Goal: Task Accomplishment & Management: Complete application form

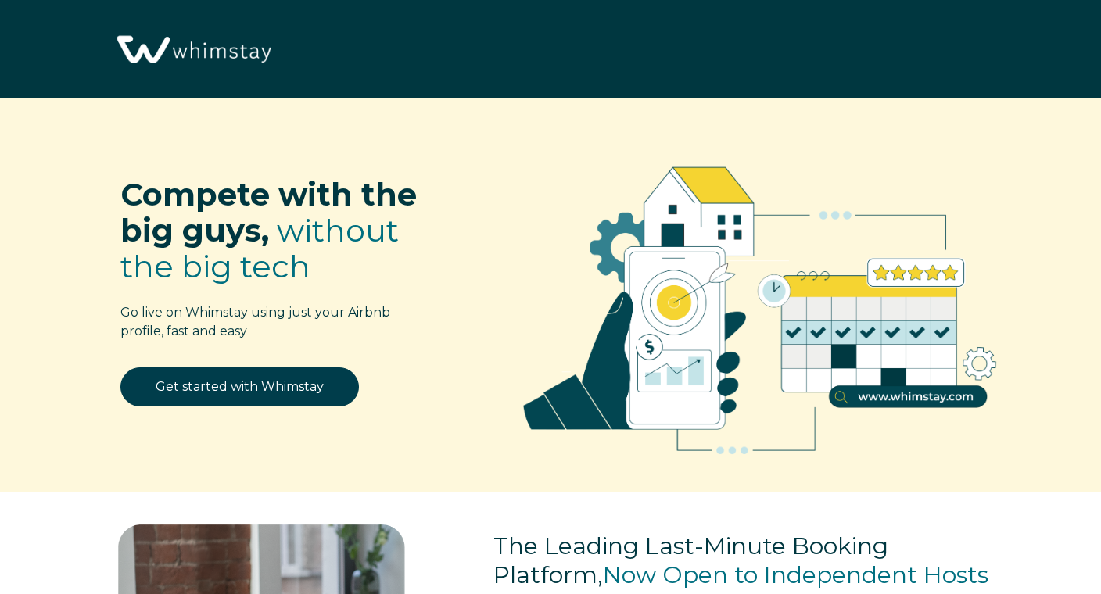
select select "US"
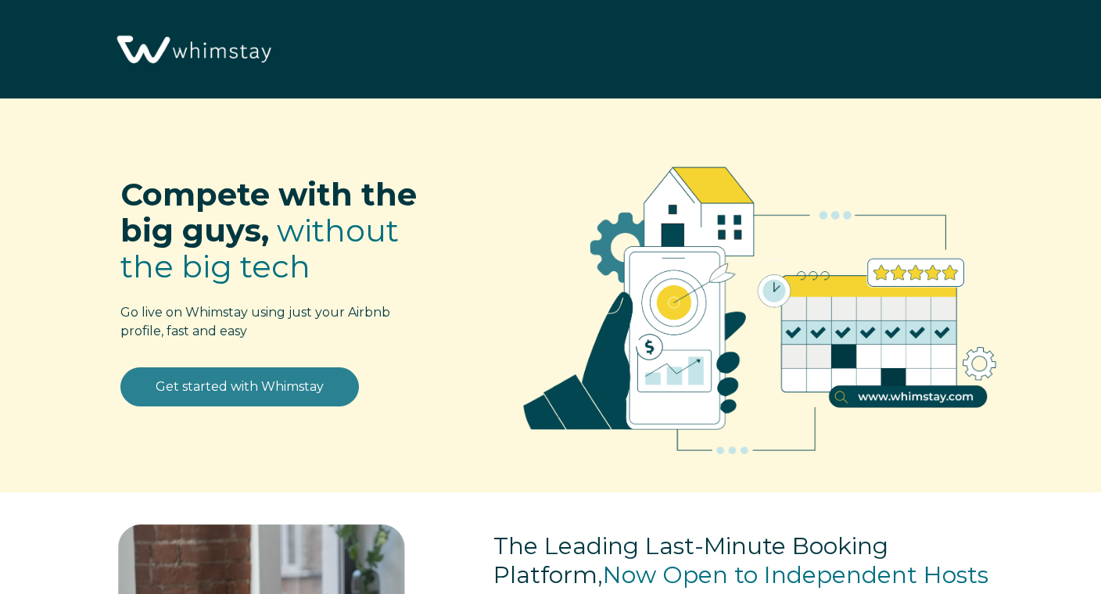
click at [248, 389] on link "Get started with Whimstay" at bounding box center [239, 387] width 239 height 39
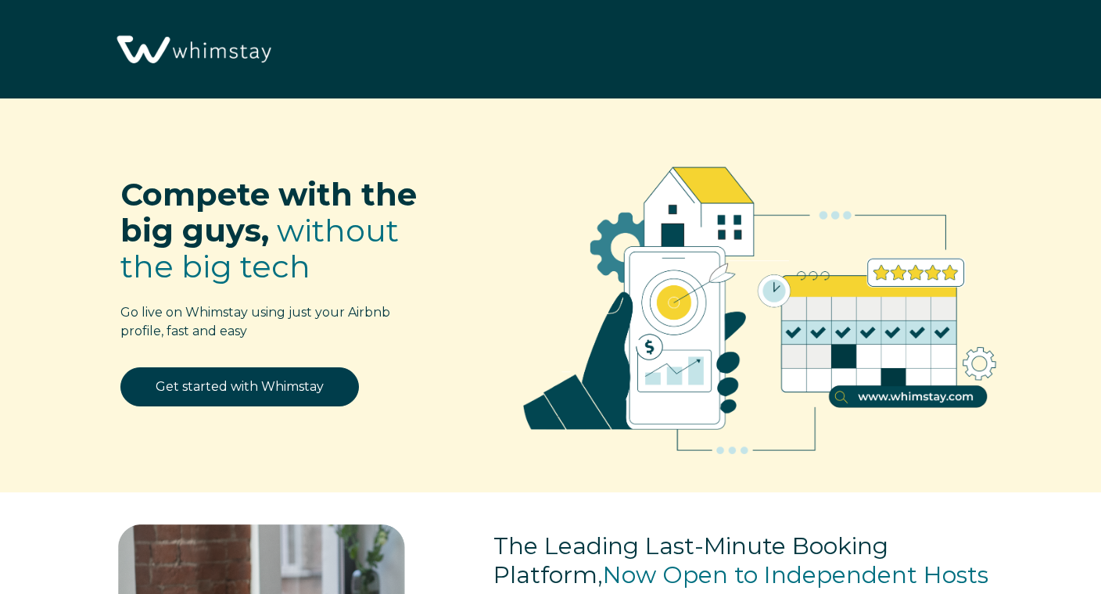
scroll to position [1844, 0]
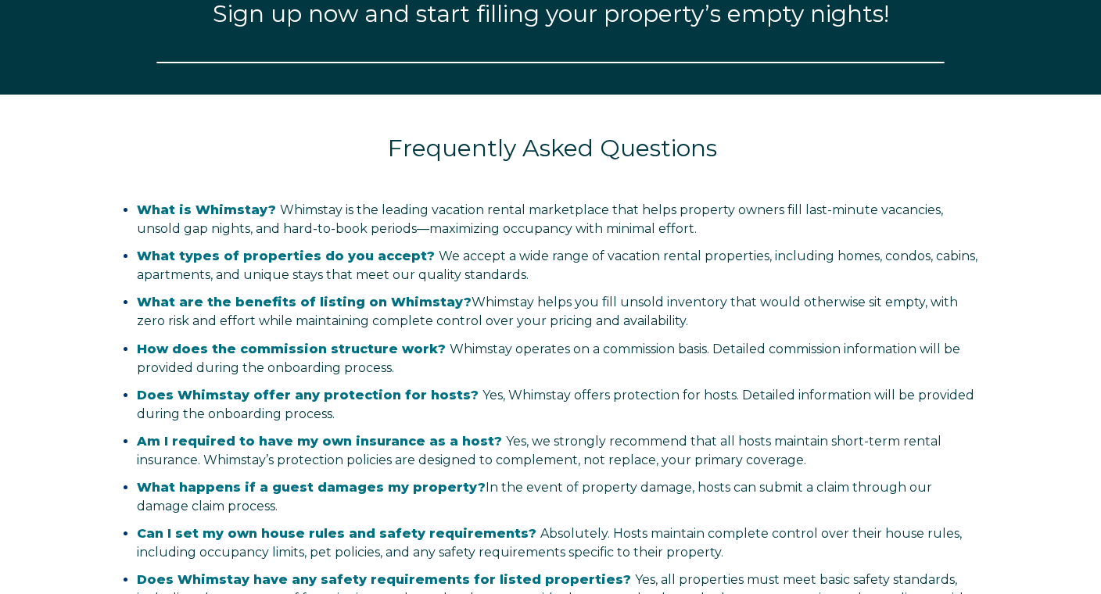
select select "US"
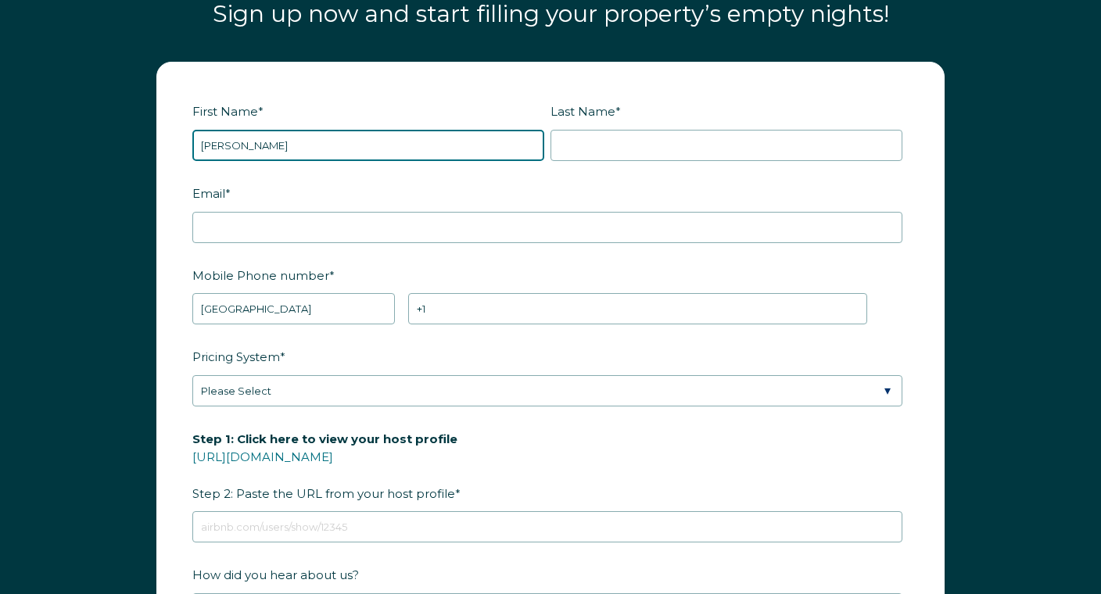
type input "Colin"
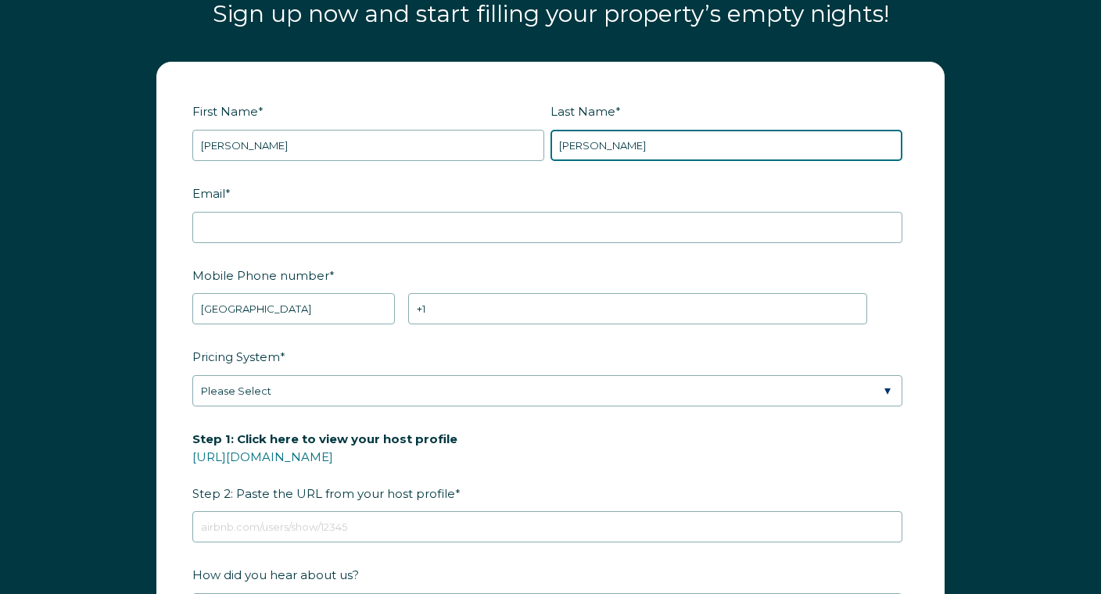
type input "Johnson"
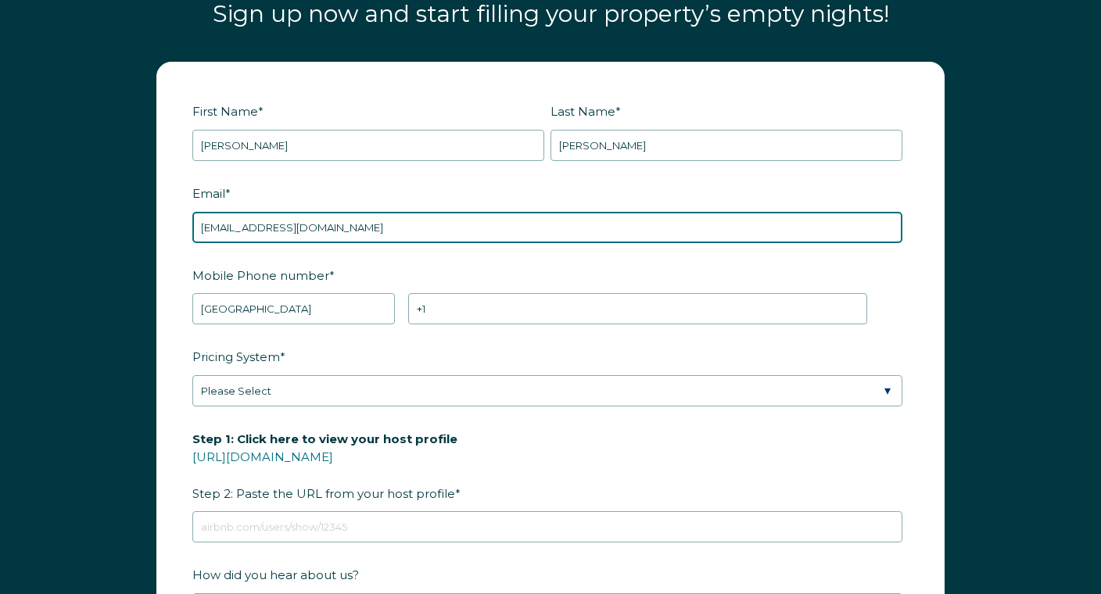
type input "colintj0127@gmail.com"
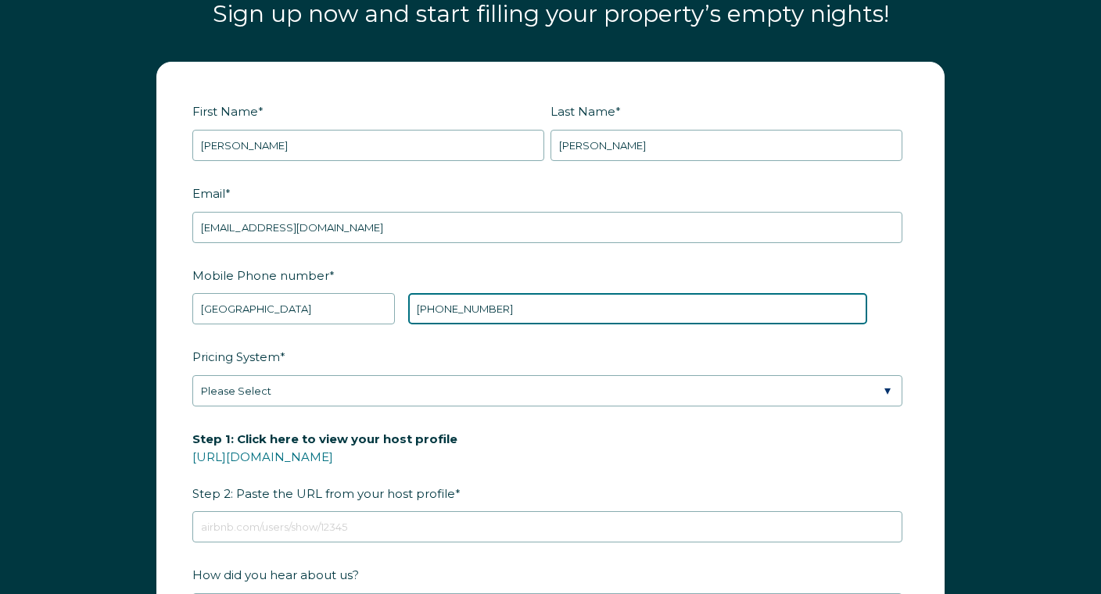
type input "+1 3232835852"
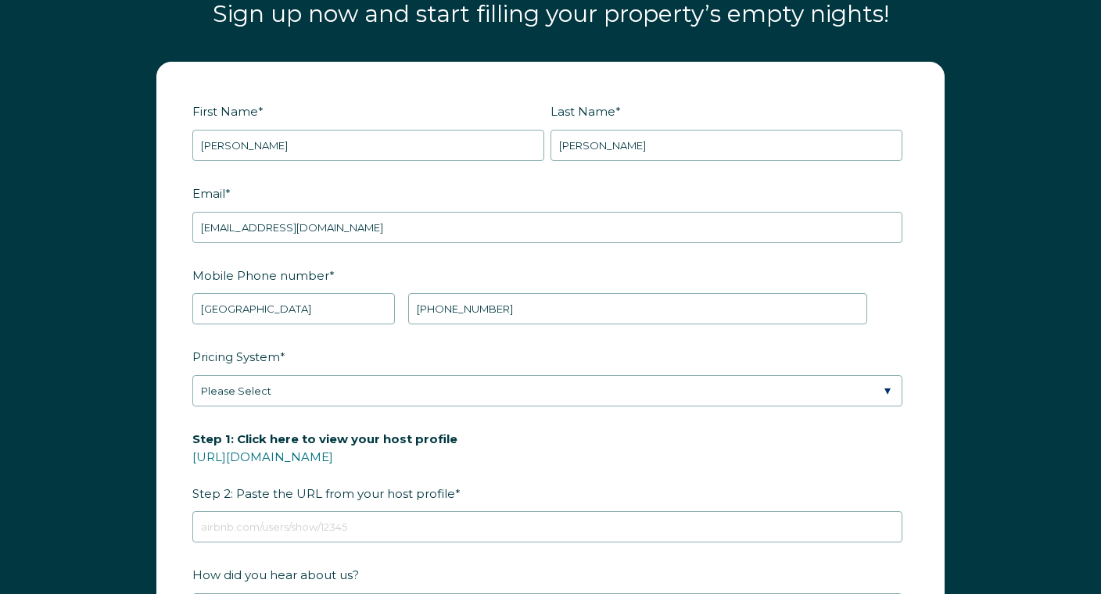
drag, startPoint x: 472, startPoint y: 410, endPoint x: 475, endPoint y: 396, distance: 14.3
click at [472, 409] on fieldset "Pricing System * Please Select Manual Airbnb Smart Pricing PriceLabs Wheelhouse…" at bounding box center [550, 384] width 716 height 82
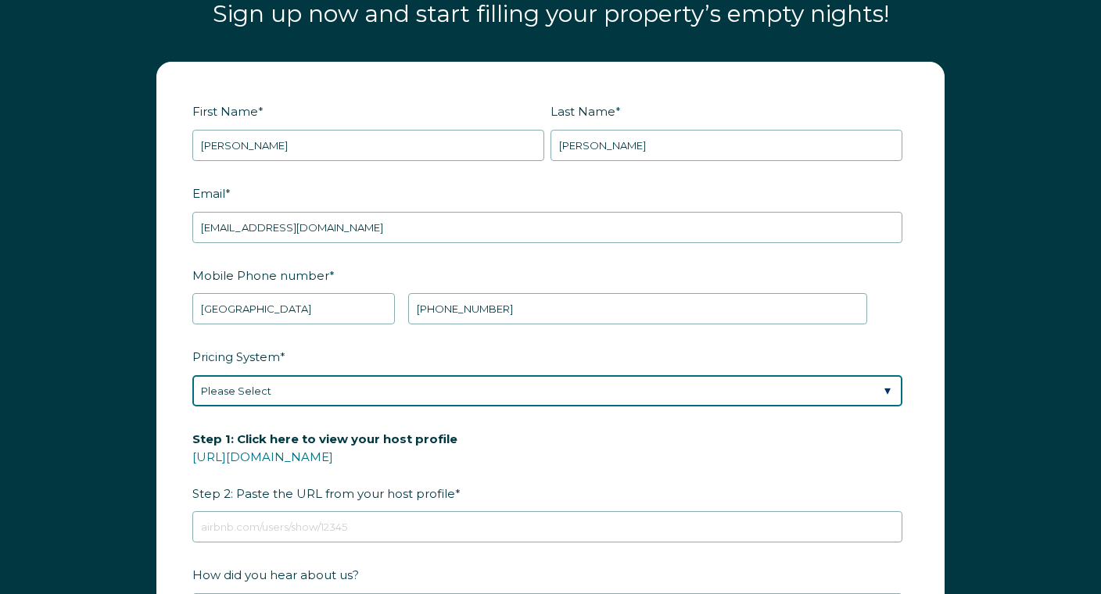
select select "Airbnb Smart Pricing"
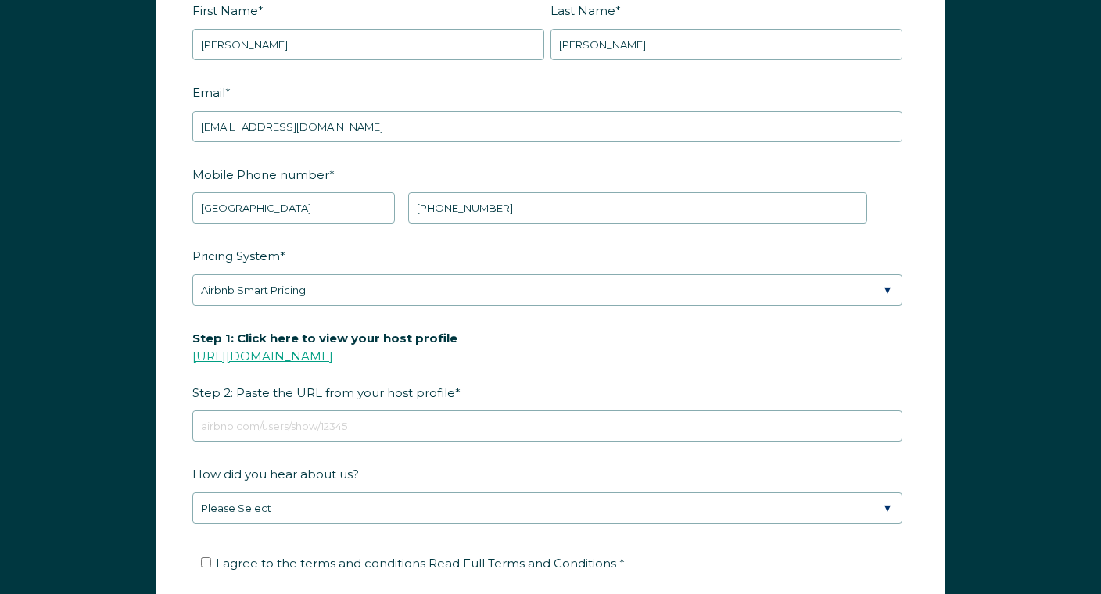
click at [333, 359] on link "https://www.airbnb.com/users/show/" at bounding box center [262, 356] width 141 height 15
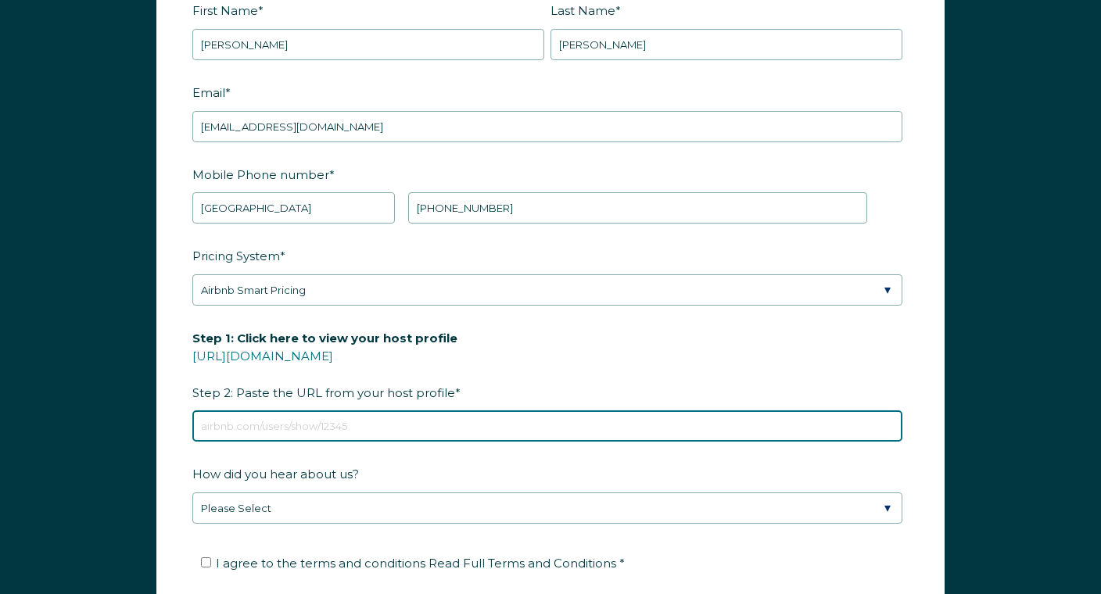
click at [328, 437] on input "Step 1: Click here to view your host profile https://www.airbnb.com/users/show/…" at bounding box center [547, 426] width 710 height 31
paste input "https://www.airbnb.com/users/show/24023"
type input "https://www.airbnb.com/users/show/24023"
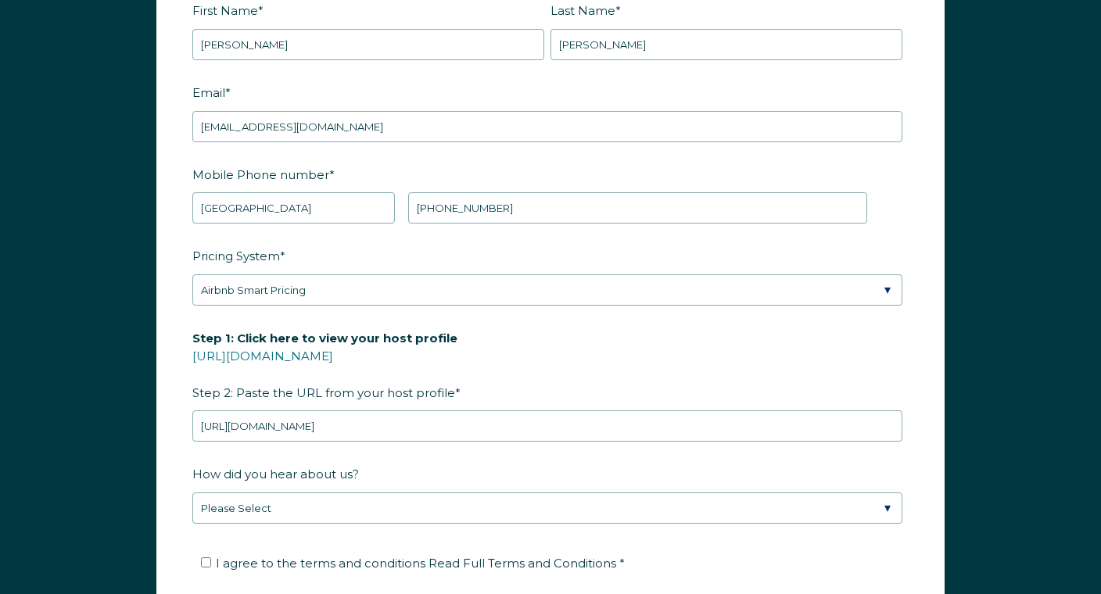
click at [334, 523] on fieldset "How did you hear about us? Please Select Discovered Whimstay at an event or con…" at bounding box center [550, 502] width 716 height 82
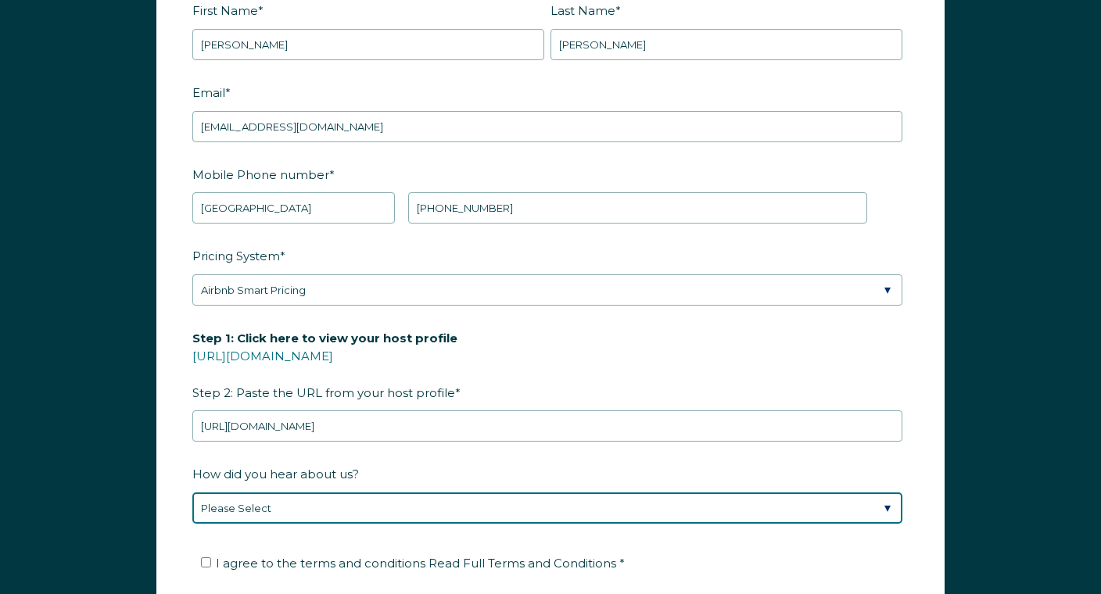
select select "Other"
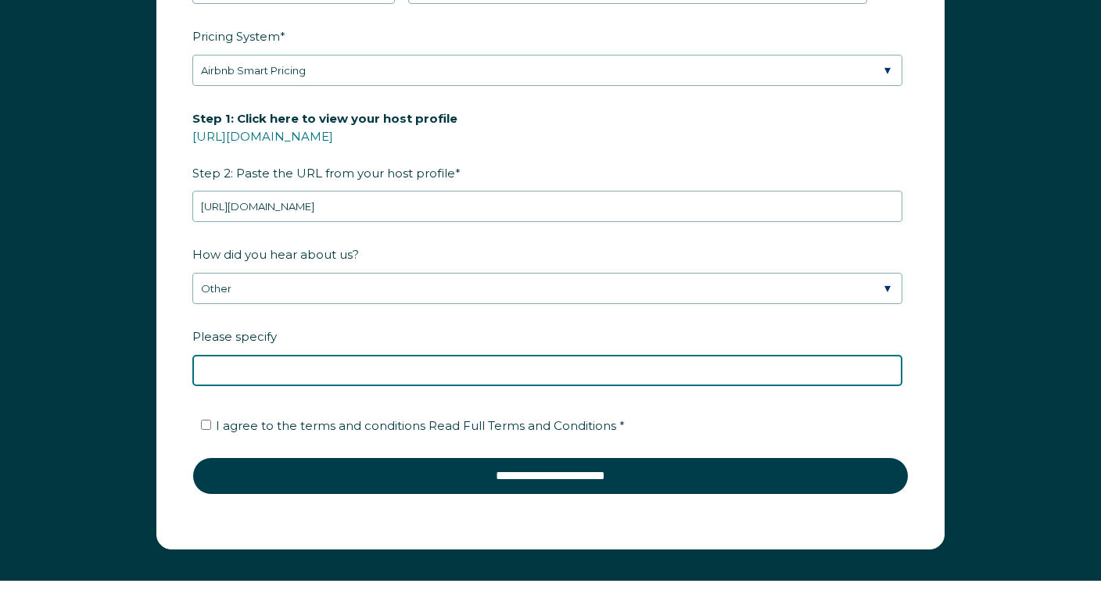
click at [256, 382] on input "Please specify" at bounding box center [547, 370] width 710 height 31
type input "my wife told me"
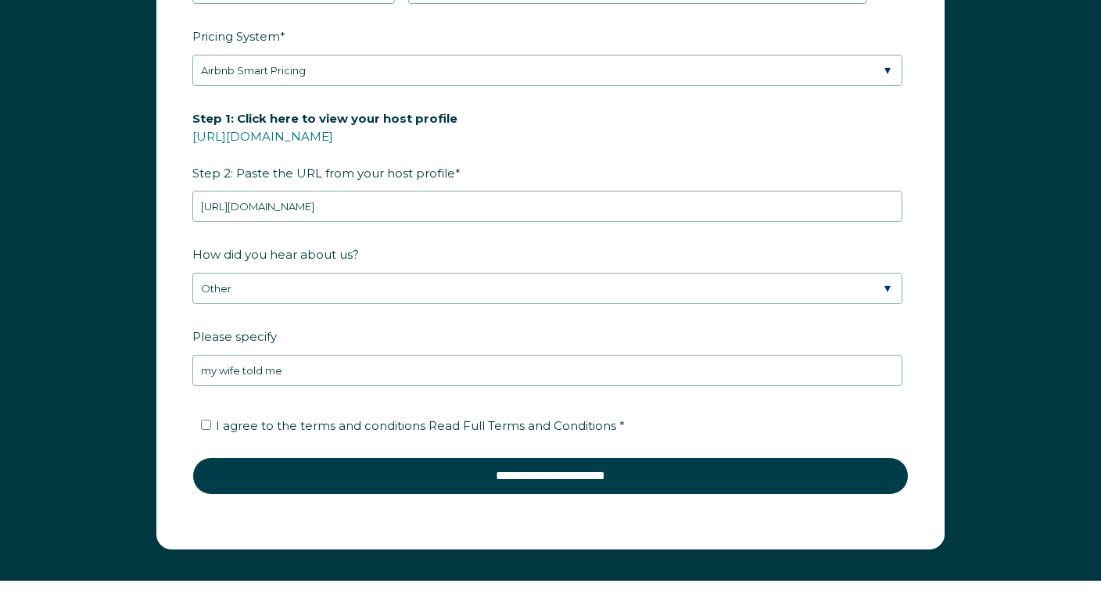
click at [214, 429] on label "I agree to the terms and conditions Read Full Terms and Conditions *" at bounding box center [413, 425] width 424 height 15
click at [211, 429] on input "I agree to the terms and conditions Read Full Terms and Conditions *" at bounding box center [206, 425] width 10 height 10
checkbox input "true"
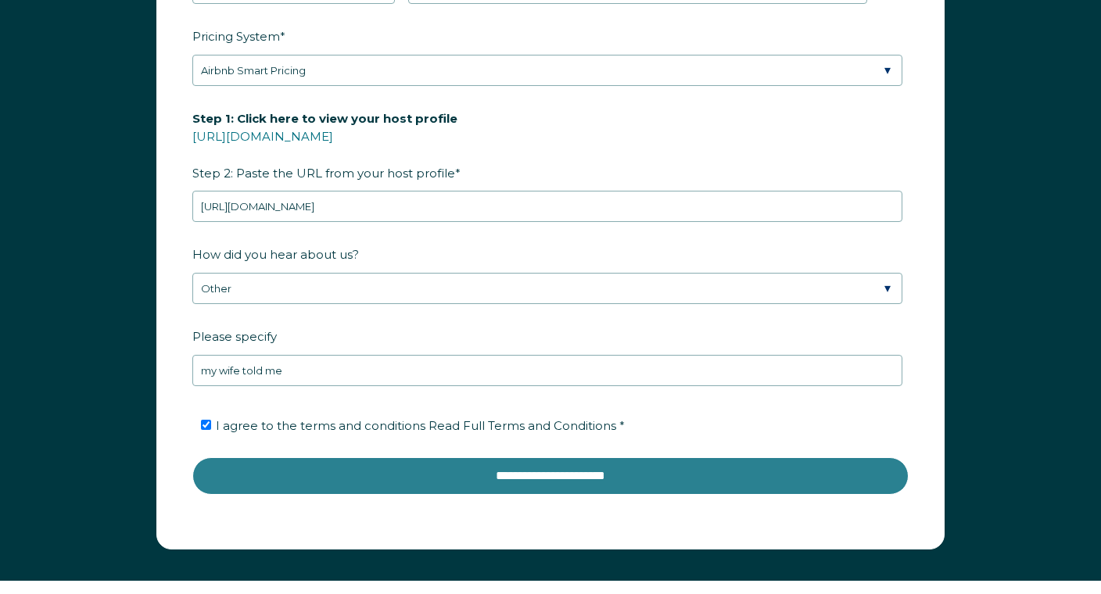
click at [346, 479] on input "**********" at bounding box center [550, 477] width 716 height 38
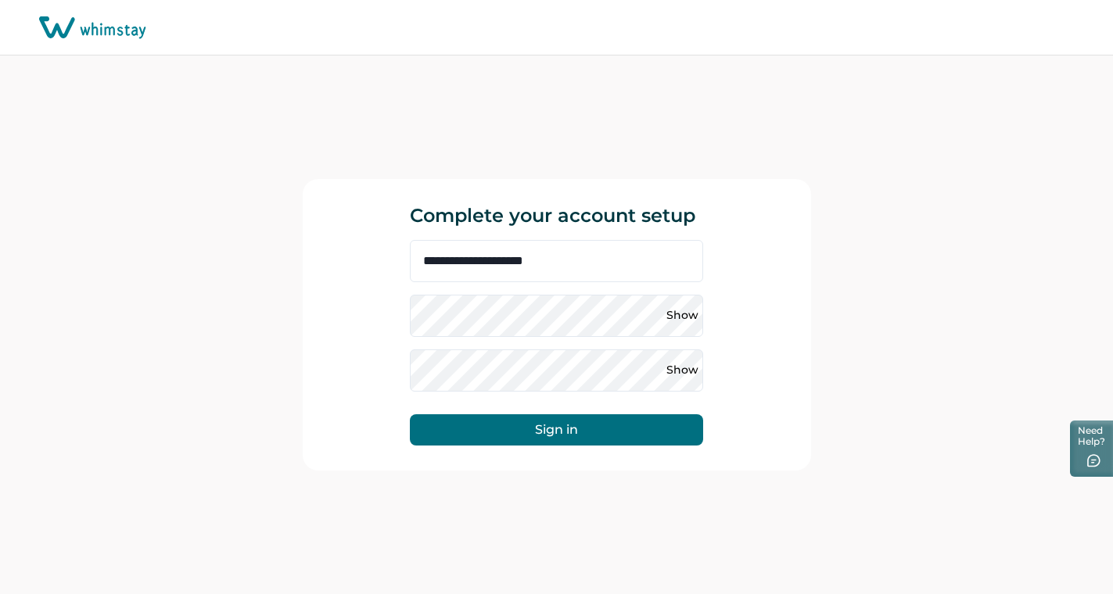
click at [550, 324] on div "Show" at bounding box center [556, 316] width 293 height 42
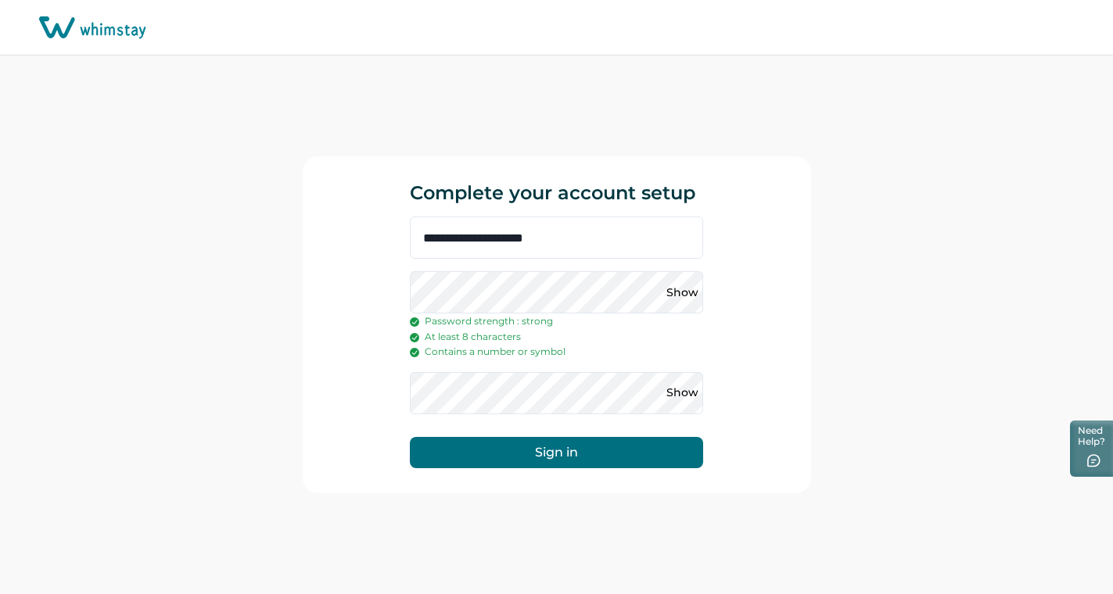
click at [649, 448] on button "Sign in" at bounding box center [556, 452] width 293 height 31
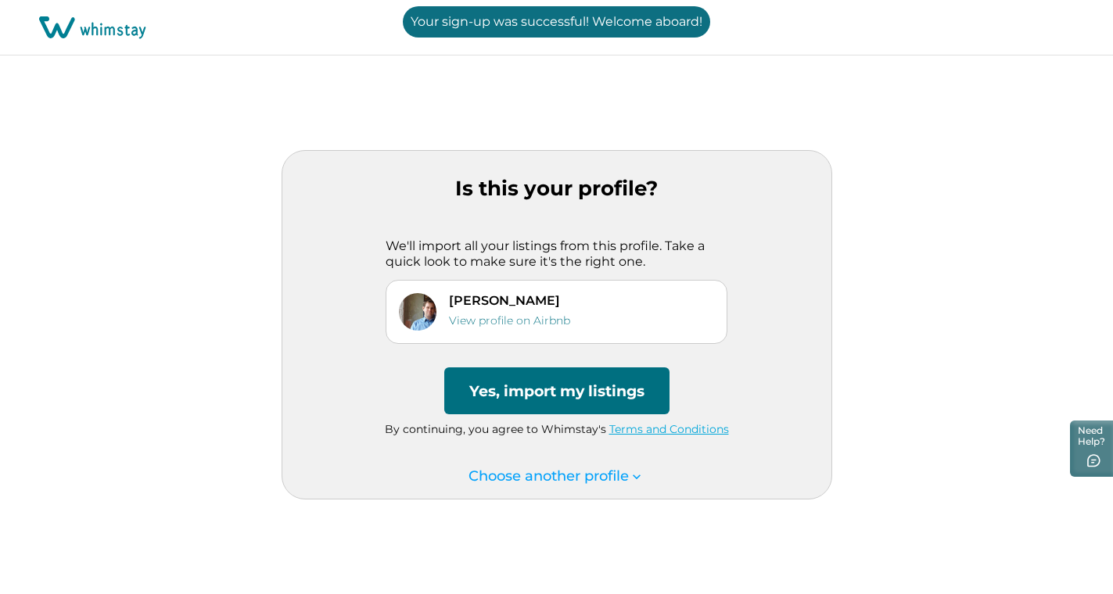
click at [630, 392] on button "Yes, import my listings" at bounding box center [556, 391] width 225 height 47
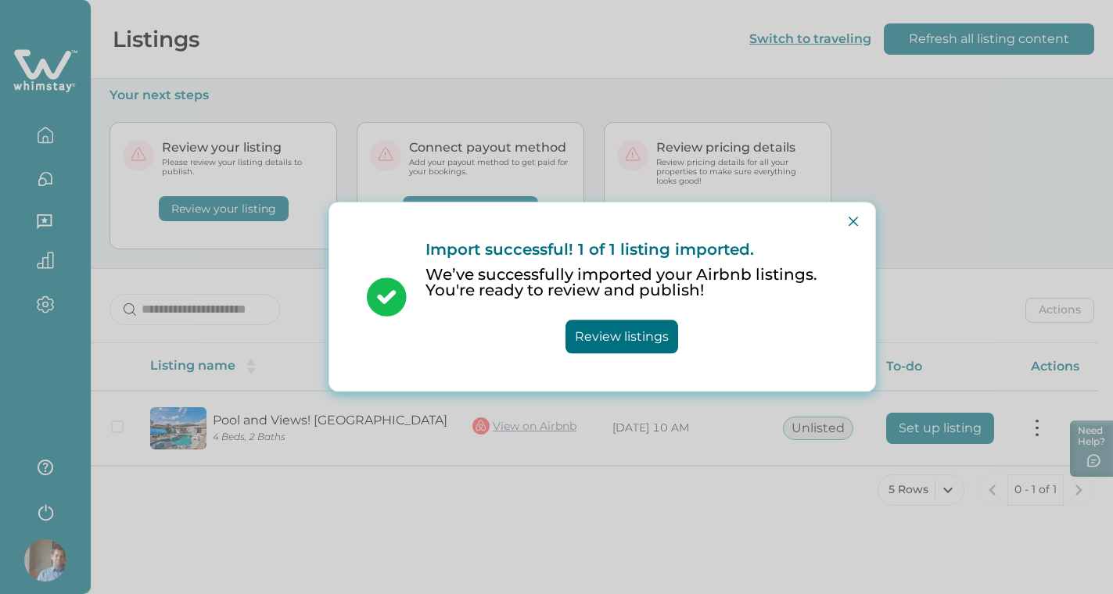
click at [665, 336] on button "Review listings" at bounding box center [622, 338] width 113 height 34
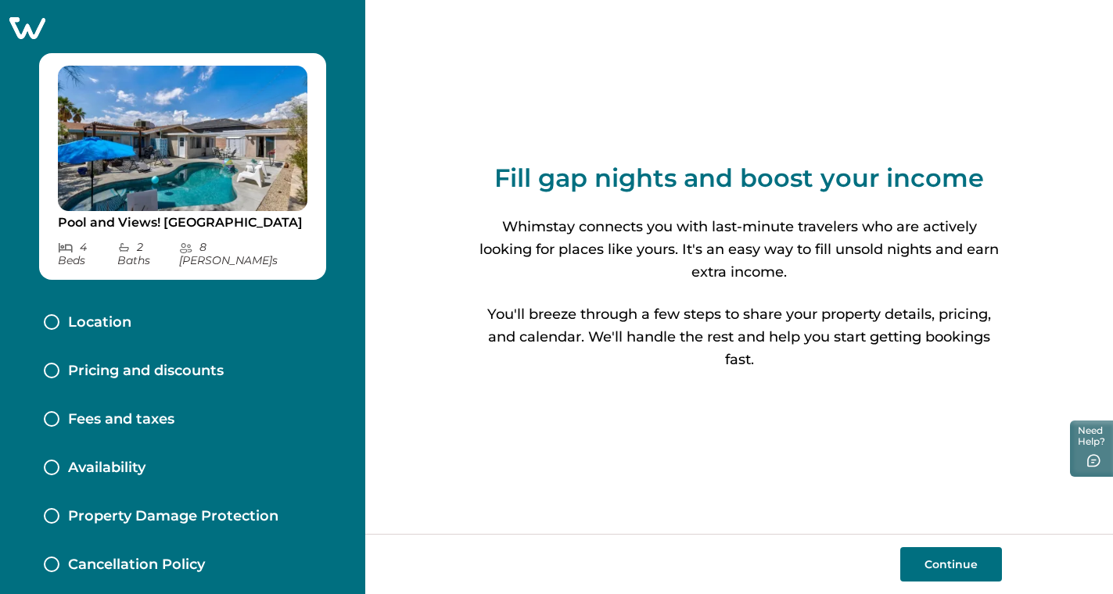
click at [943, 572] on button "Continue" at bounding box center [951, 565] width 102 height 34
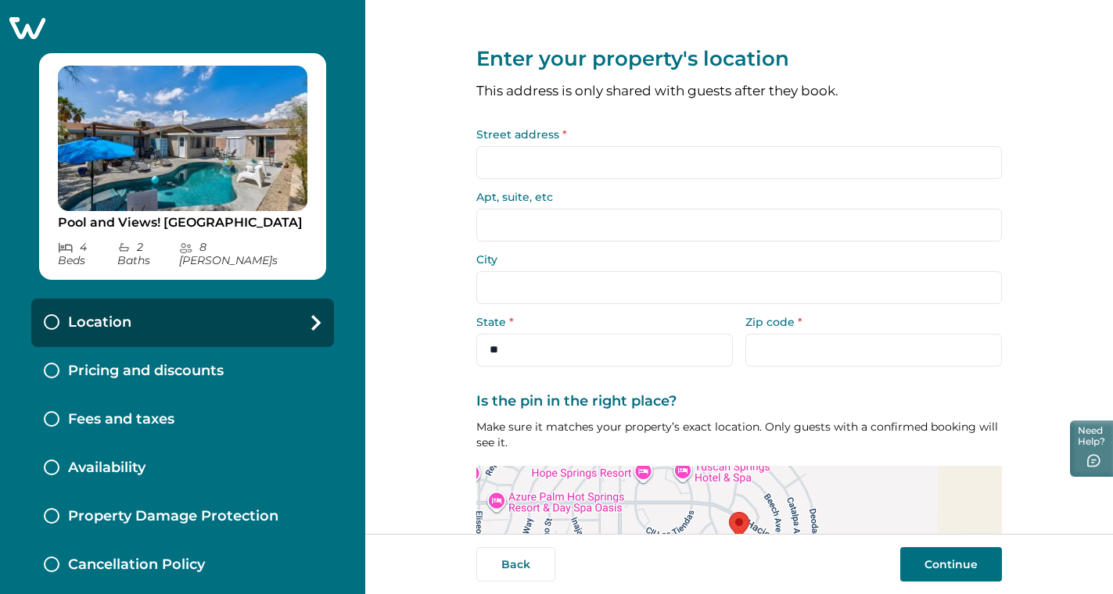
click at [661, 160] on input "Street address *" at bounding box center [739, 162] width 526 height 33
type input "**********"
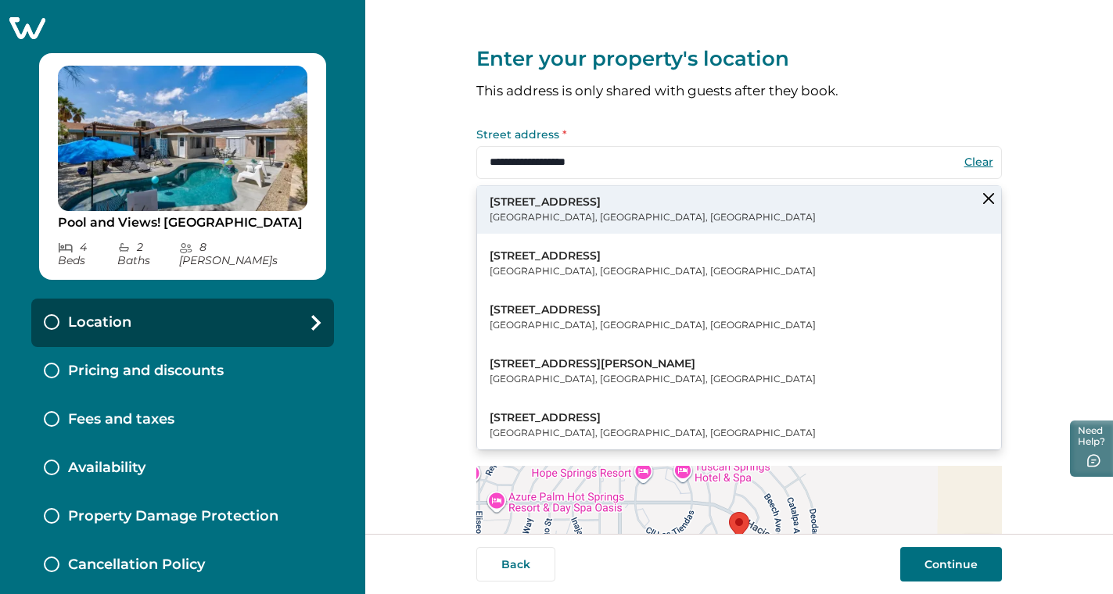
click at [685, 210] on button "13320 Calle Amapola Desert Hot Springs, CA, USA" at bounding box center [739, 210] width 524 height 48
type input "**********"
select select "**"
type input "*****"
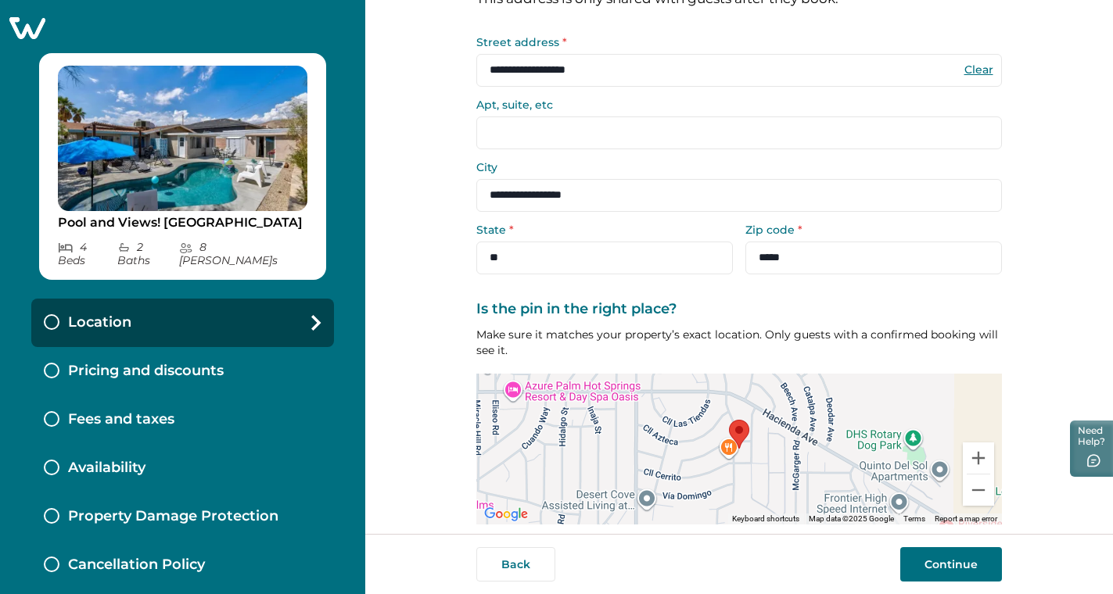
scroll to position [147, 0]
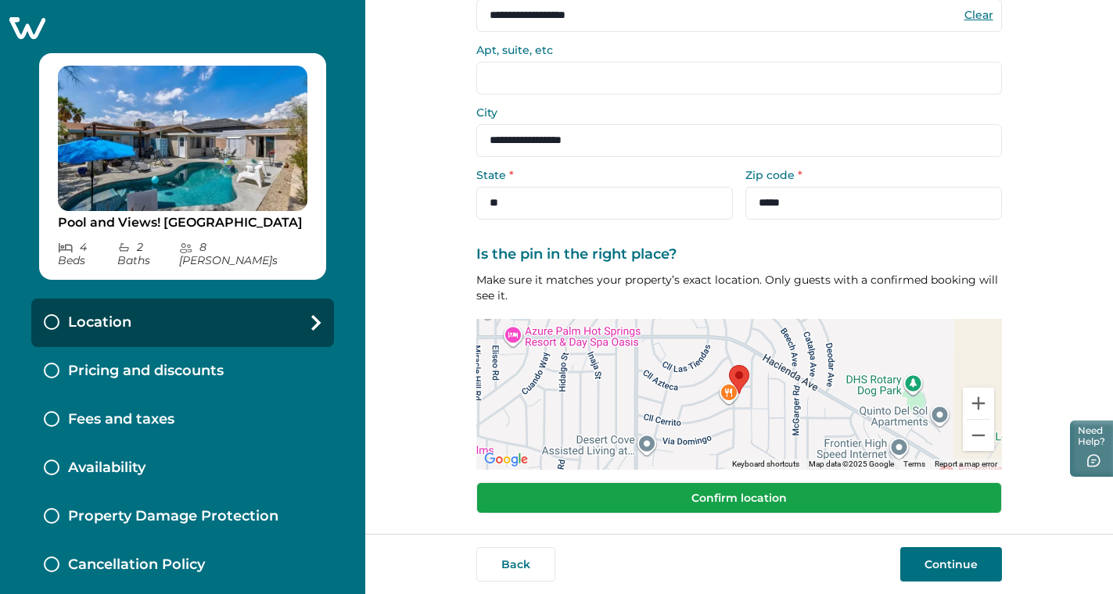
click at [877, 494] on button "Confirm location" at bounding box center [739, 498] width 526 height 31
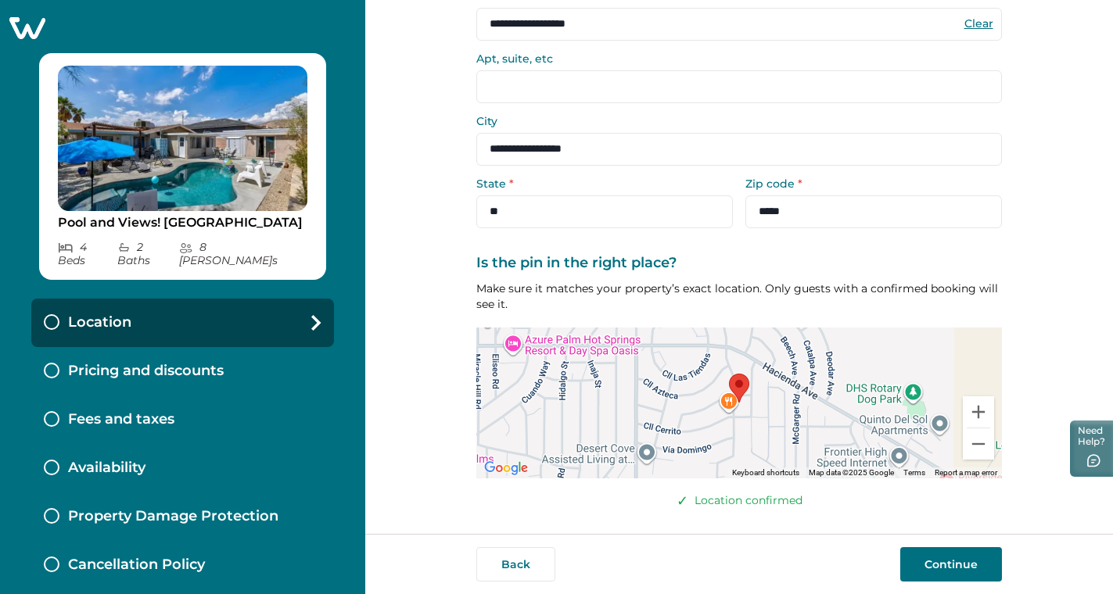
scroll to position [137, 0]
click at [935, 569] on button "Continue" at bounding box center [951, 565] width 102 height 34
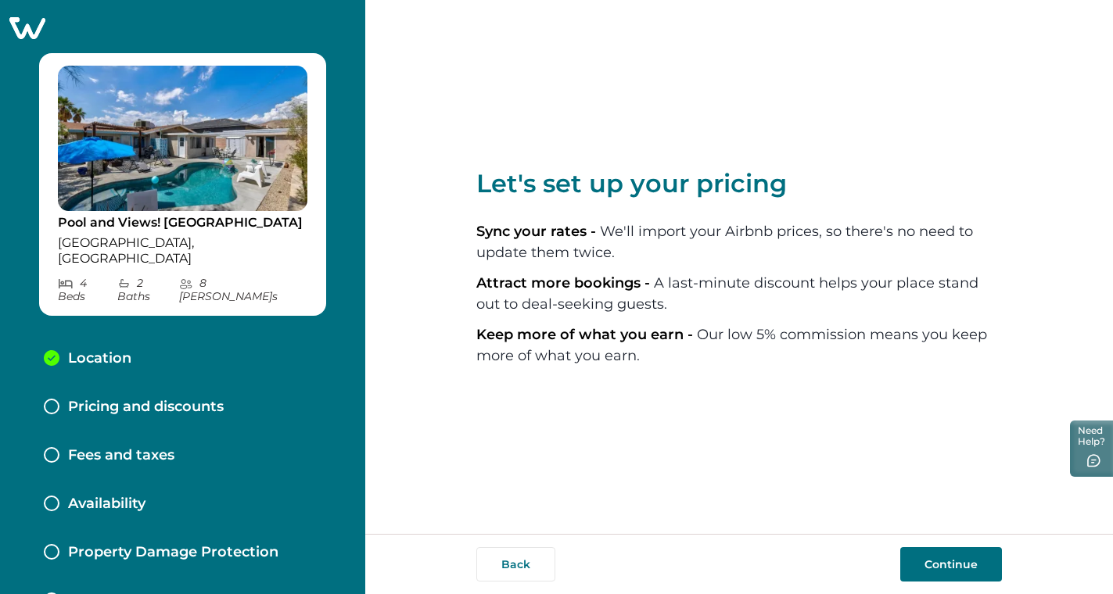
click at [939, 558] on button "Continue" at bounding box center [951, 565] width 102 height 34
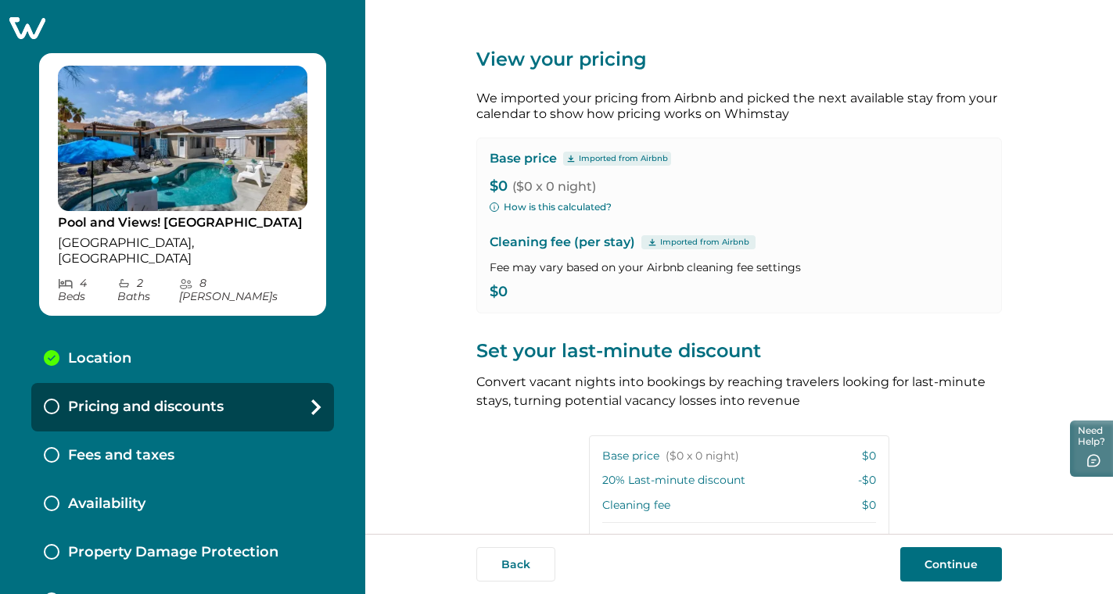
click at [515, 294] on p "$0" at bounding box center [739, 293] width 499 height 16
click at [516, 285] on p "$0" at bounding box center [739, 293] width 499 height 16
click at [495, 285] on p "$0" at bounding box center [739, 293] width 499 height 16
click at [712, 239] on p "Imported from Airbnb" at bounding box center [704, 242] width 89 height 13
click at [649, 184] on p "$0 ($0 x 0 night)" at bounding box center [739, 187] width 499 height 16
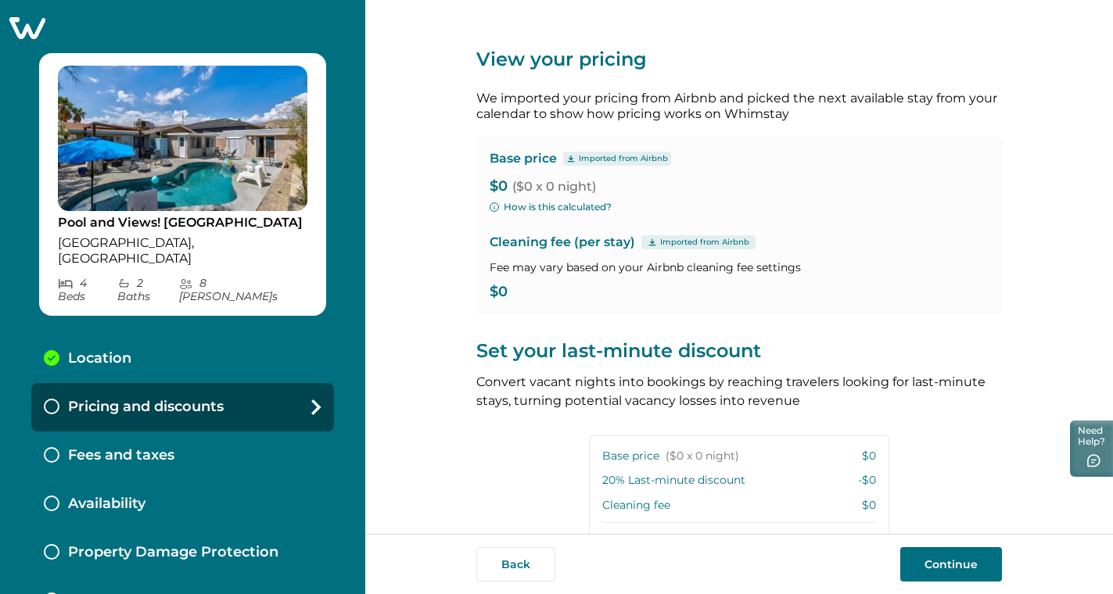
click at [495, 189] on p "$0 ($0 x 0 night)" at bounding box center [739, 187] width 499 height 16
drag, startPoint x: 504, startPoint y: 189, endPoint x: 490, endPoint y: 185, distance: 13.9
click at [491, 185] on p "$0 ($0 x 0 night)" at bounding box center [739, 187] width 499 height 16
click at [516, 185] on span "($0 x 0 night)" at bounding box center [554, 186] width 84 height 15
click at [498, 189] on p "$0 ($0 x 0 night)" at bounding box center [739, 187] width 499 height 16
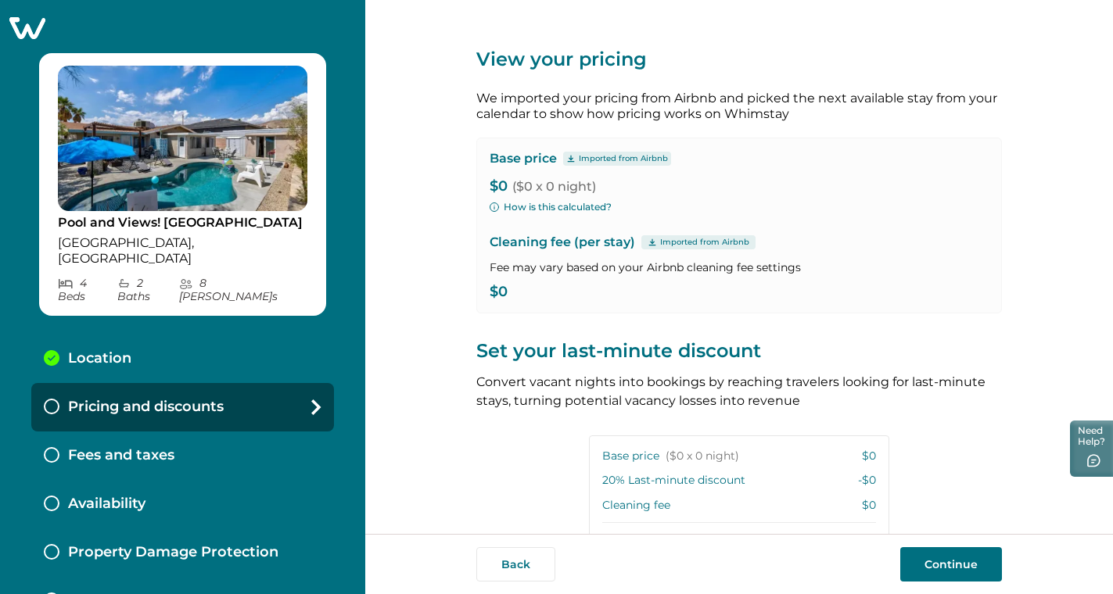
click at [500, 185] on p "$0 ($0 x 0 night)" at bounding box center [739, 187] width 499 height 16
click at [536, 205] on button "How is this calculated?" at bounding box center [551, 207] width 122 height 14
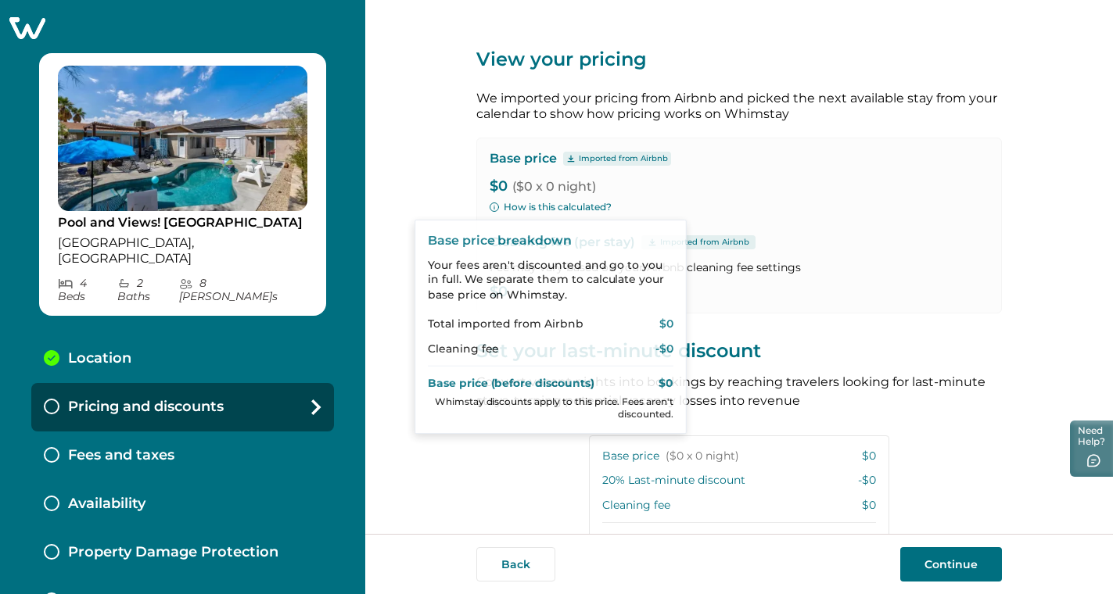
click at [609, 194] on div "Base price Imported from Airbnb $0 ($0 x 0 night) How is this calculated? Clean…" at bounding box center [739, 226] width 526 height 176
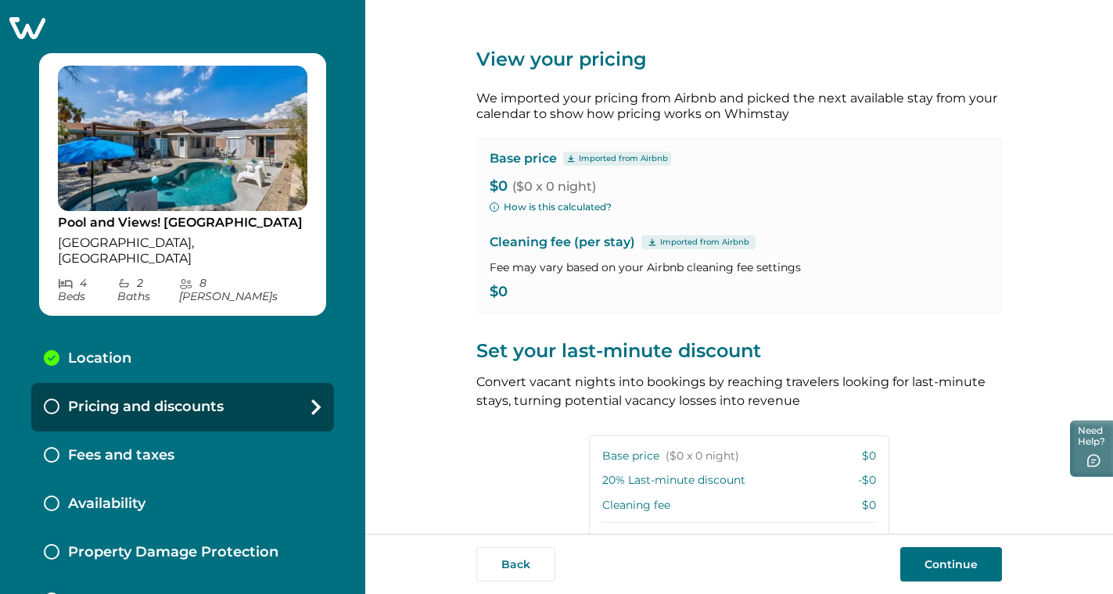
click at [621, 163] on p "Imported from Airbnb" at bounding box center [623, 159] width 89 height 13
click at [609, 153] on p "Imported from Airbnb" at bounding box center [623, 159] width 89 height 13
click at [678, 232] on div "Base price Imported from Airbnb $0 ($0 x 0 night) How is this calculated? Clean…" at bounding box center [739, 226] width 526 height 176
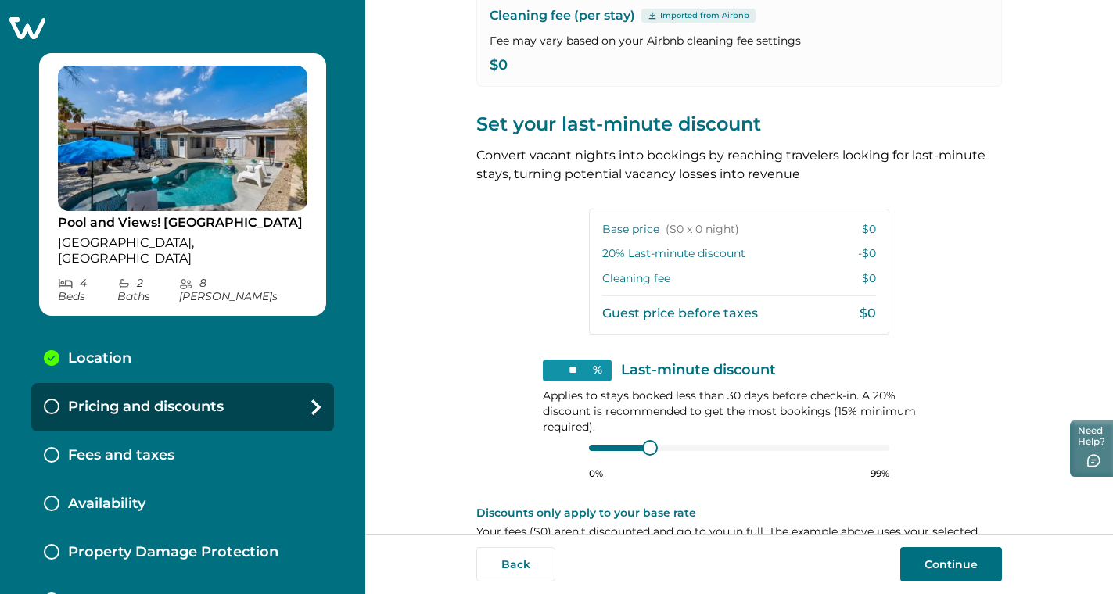
scroll to position [267, 0]
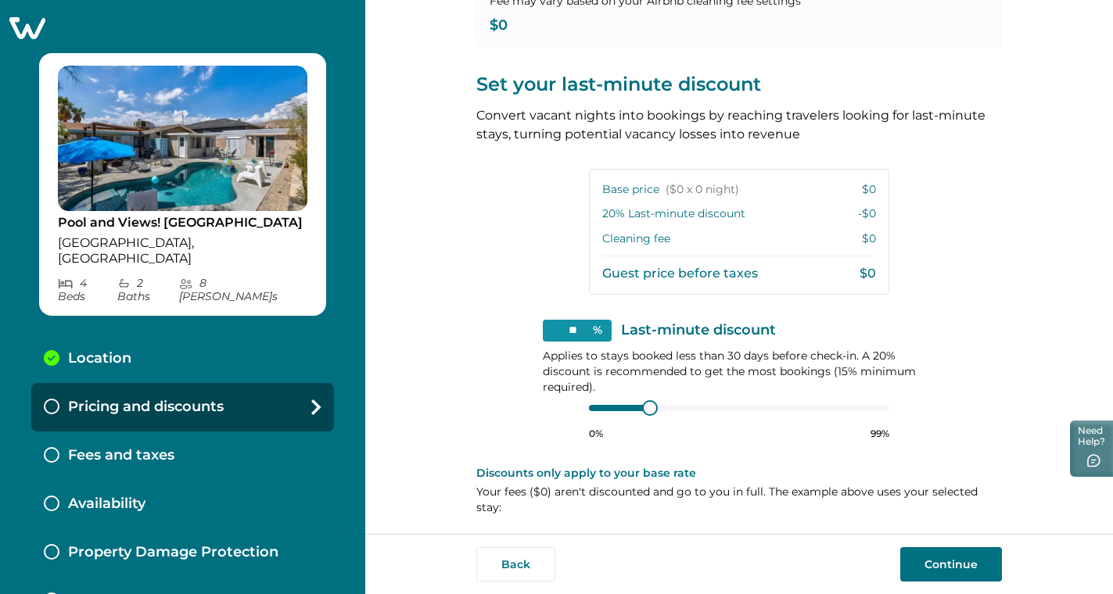
click at [922, 564] on button "Continue" at bounding box center [951, 565] width 102 height 34
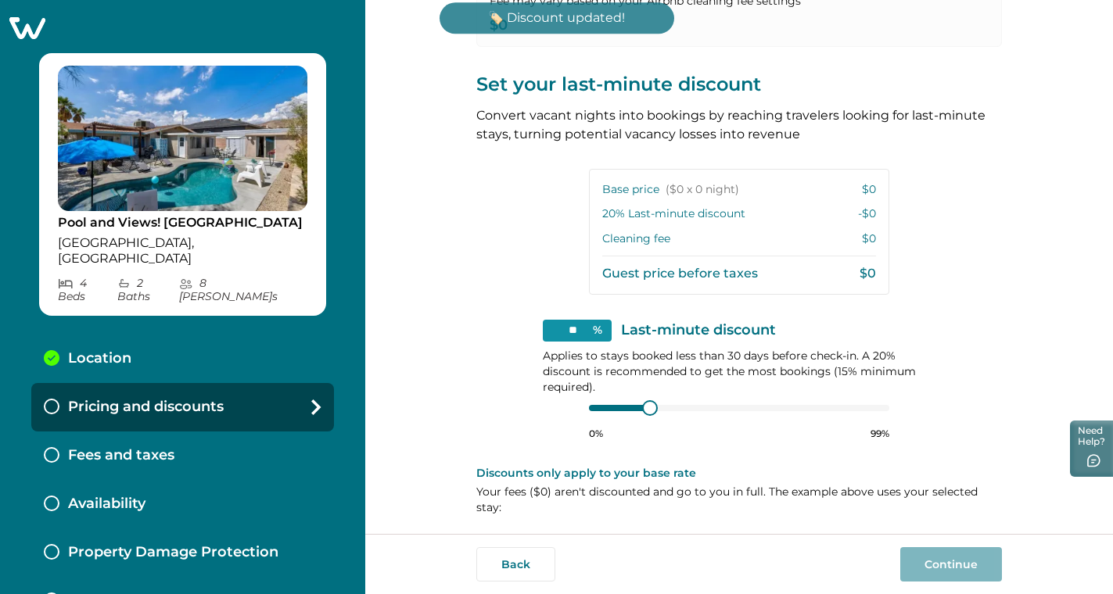
scroll to position [1, 0]
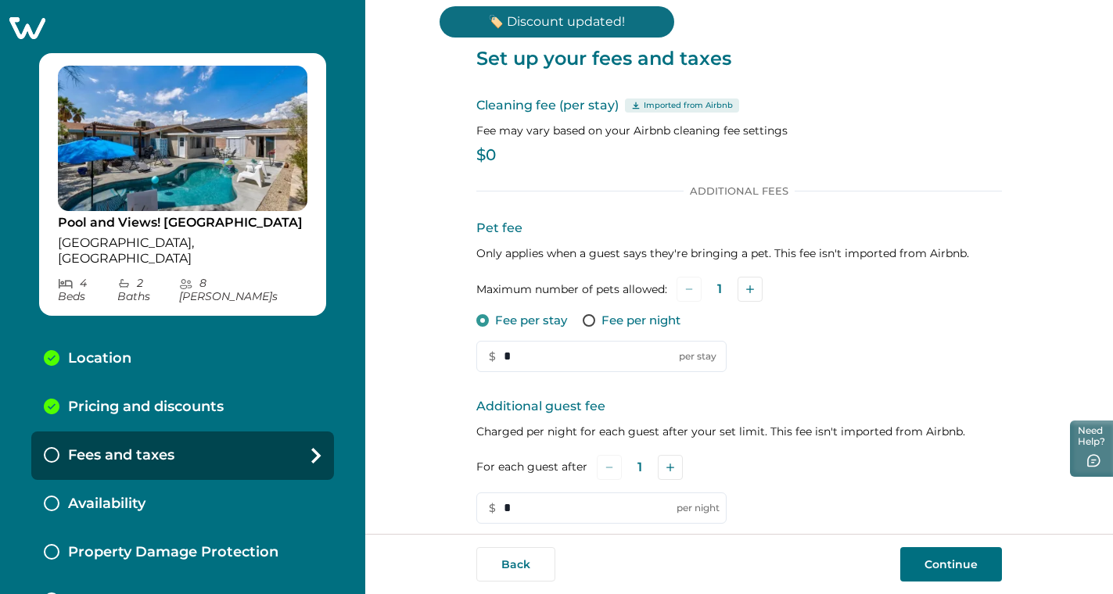
click at [545, 149] on p "$0" at bounding box center [739, 156] width 526 height 16
click at [521, 153] on p "$0" at bounding box center [739, 156] width 526 height 16
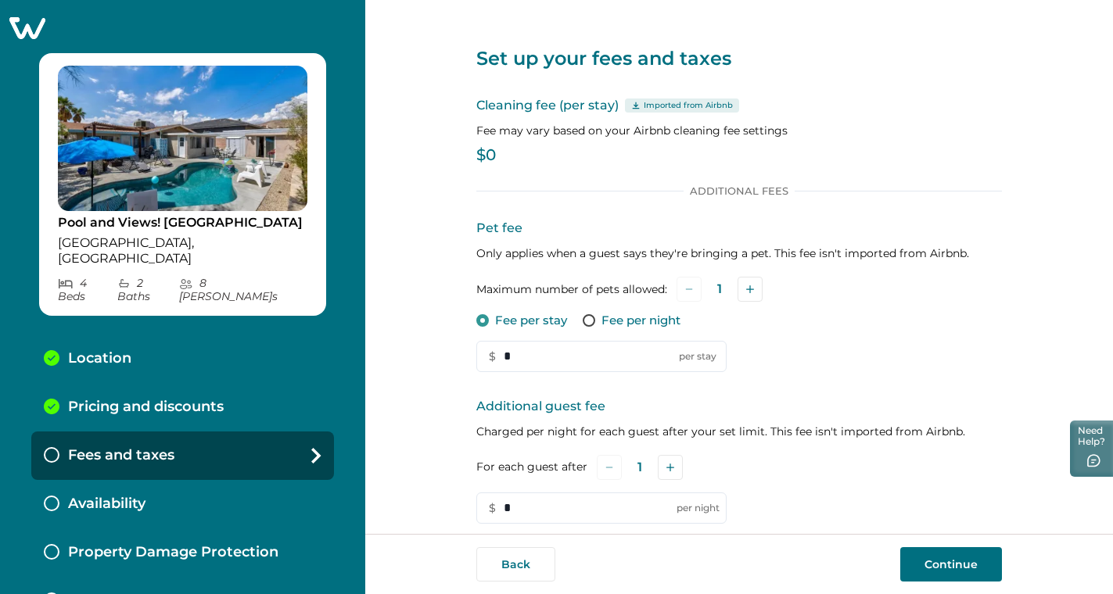
scroll to position [227, 0]
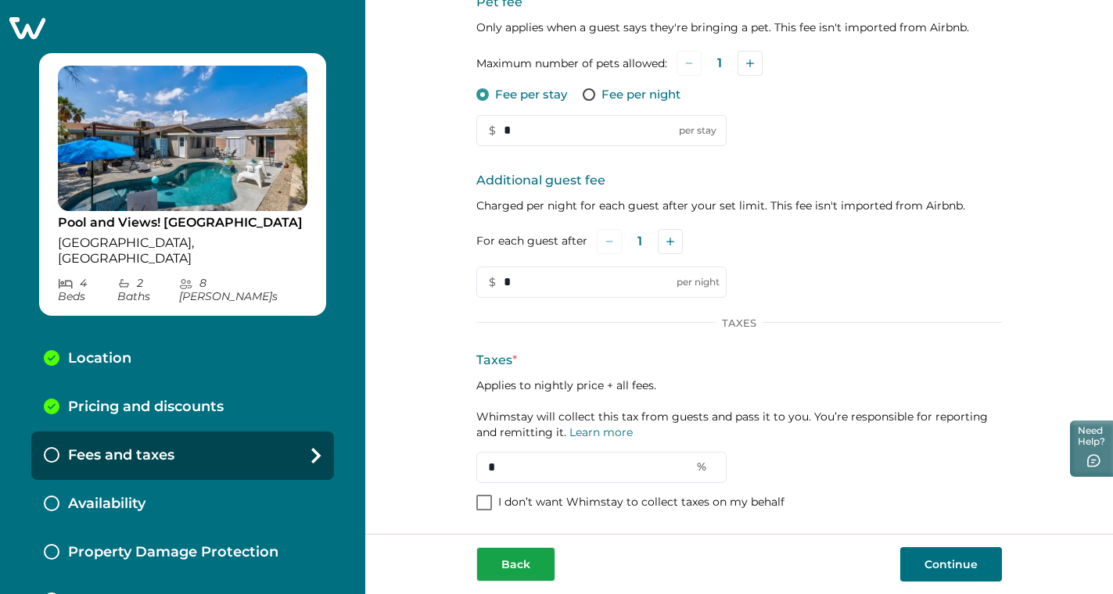
click at [532, 562] on button "Back" at bounding box center [515, 565] width 79 height 34
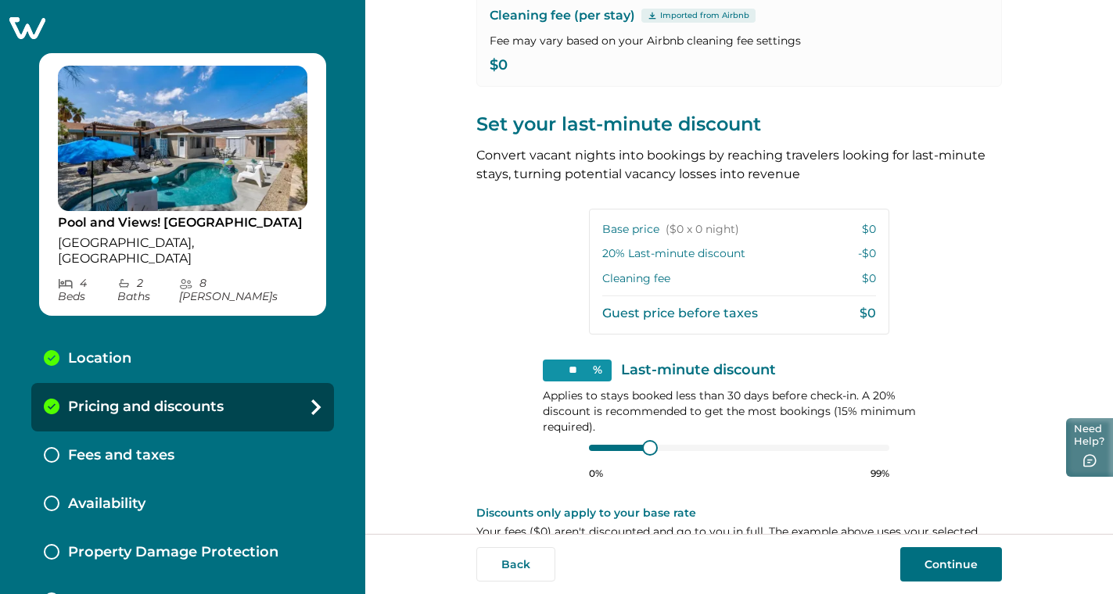
click at [1095, 447] on button "Need Help?" at bounding box center [1089, 447] width 47 height 59
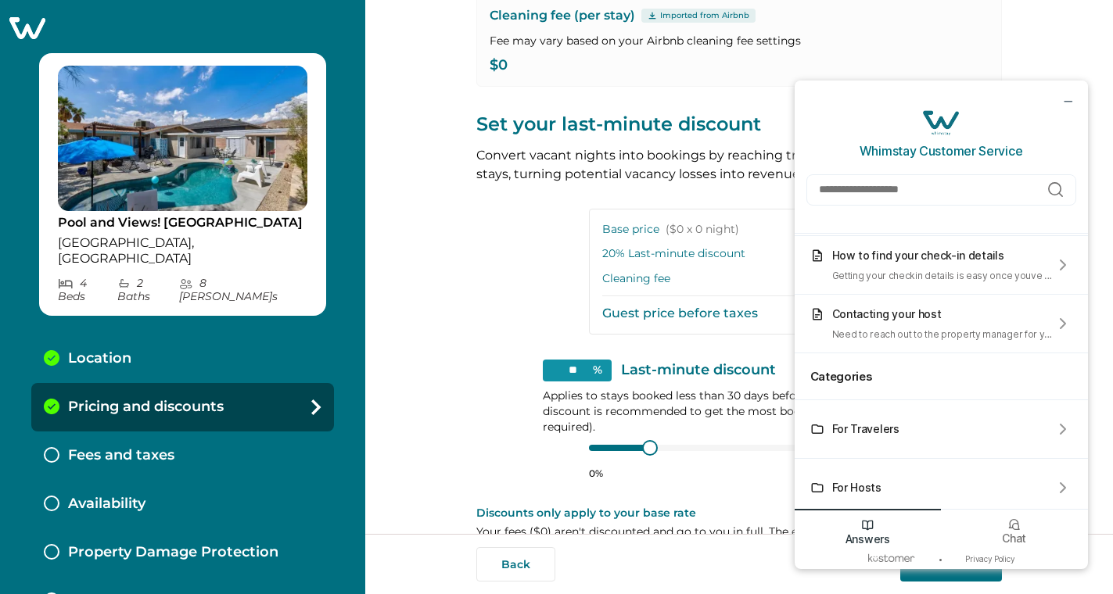
scroll to position [112, 0]
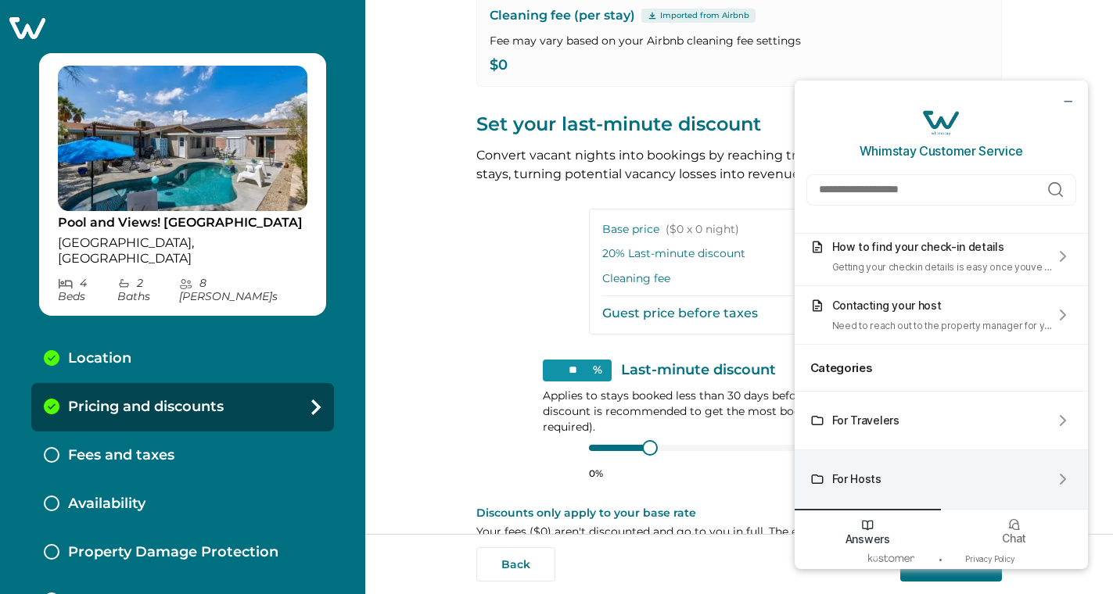
click at [1008, 470] on div "For Hosts" at bounding box center [941, 480] width 293 height 59
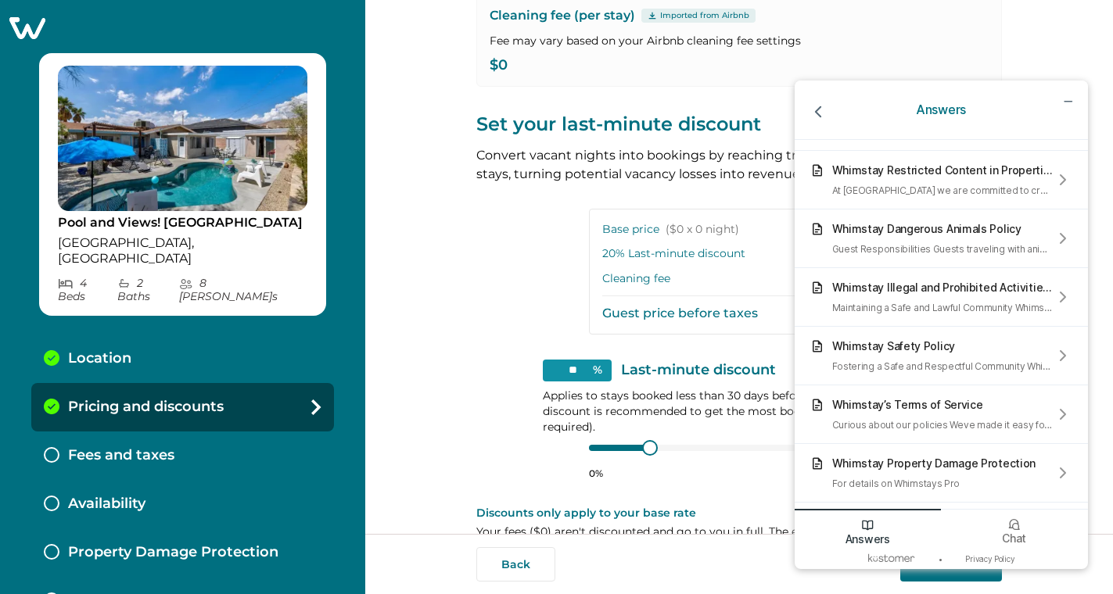
scroll to position [153, 0]
click at [703, 199] on div "View your pricing We imported your pricing from Airbnb and picked the next avai…" at bounding box center [739, 175] width 526 height 804
click at [650, 260] on div "Base price ($0 x 0 night) $0 20 % Last-minute discount -$0 Cleaning fee $0 Gues…" at bounding box center [739, 272] width 300 height 126
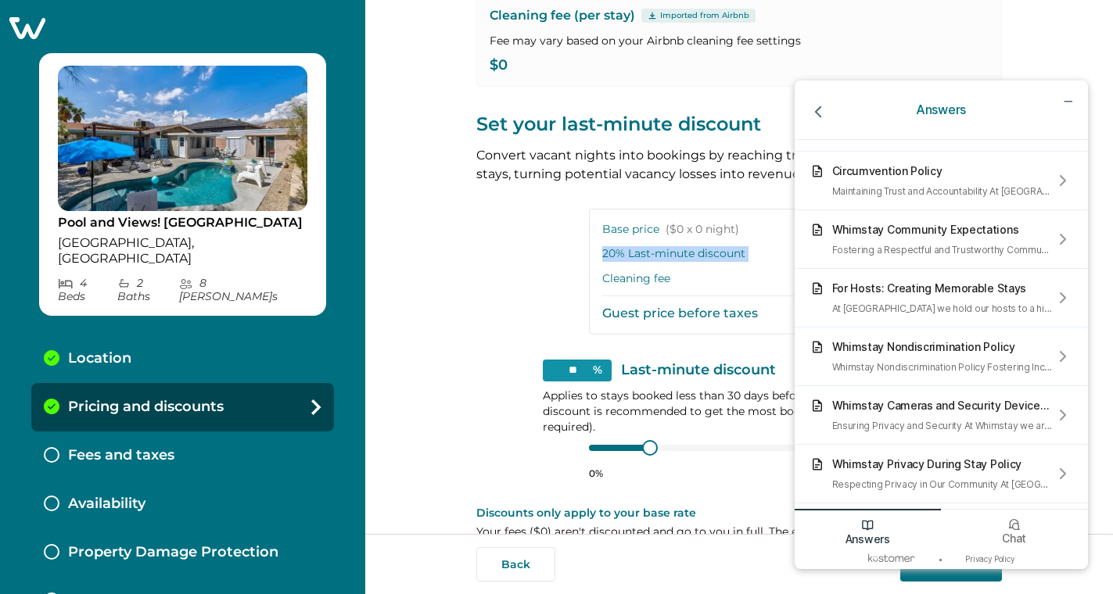
drag, startPoint x: 648, startPoint y: 238, endPoint x: 710, endPoint y: 266, distance: 67.9
click at [710, 266] on div "Base price ($0 x 0 night) $0 20 % Last-minute discount -$0 Cleaning fee $0 Gues…" at bounding box center [739, 272] width 300 height 126
click at [677, 298] on div "Base price ($0 x 0 night) $0 20 % Last-minute discount -$0 Cleaning fee $0 Gues…" at bounding box center [739, 272] width 300 height 126
click at [681, 364] on p "Last-minute discount" at bounding box center [698, 371] width 155 height 16
click at [609, 379] on div "** % Last-minute discount Applies to stays booked less than 30 days before chec…" at bounding box center [739, 420] width 393 height 120
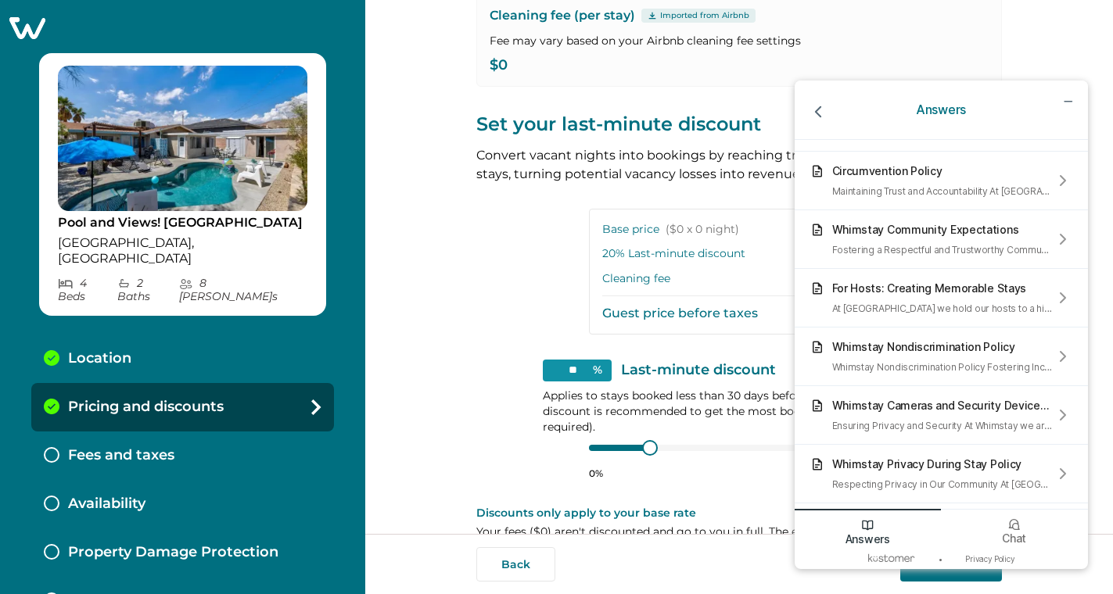
click at [454, 343] on div "View your pricing We imported your pricing from Airbnb and picked the next avai…" at bounding box center [739, 267] width 748 height 534
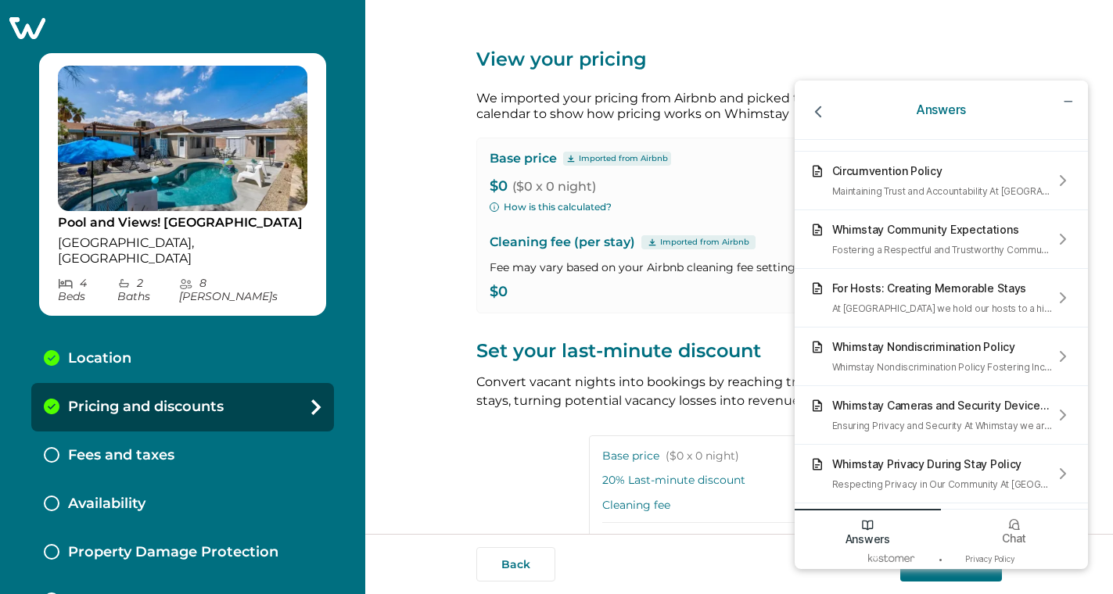
click at [540, 186] on span "($0 x 0 night)" at bounding box center [554, 186] width 84 height 15
click at [579, 203] on button "How is this calculated?" at bounding box center [551, 207] width 122 height 14
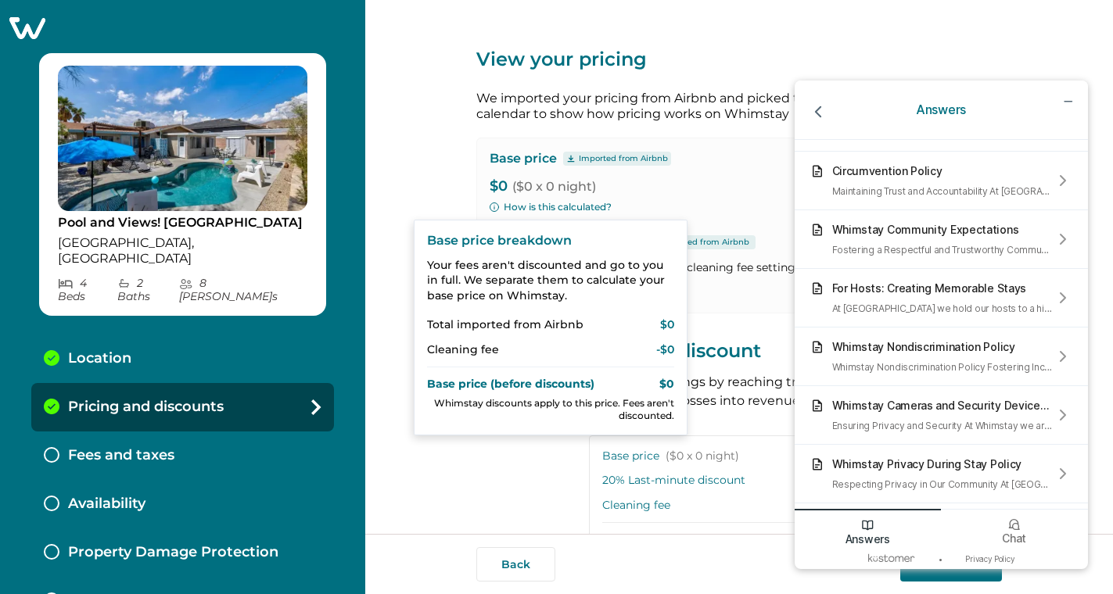
click at [594, 183] on p "$0 ($0 x 0 night)" at bounding box center [739, 187] width 499 height 16
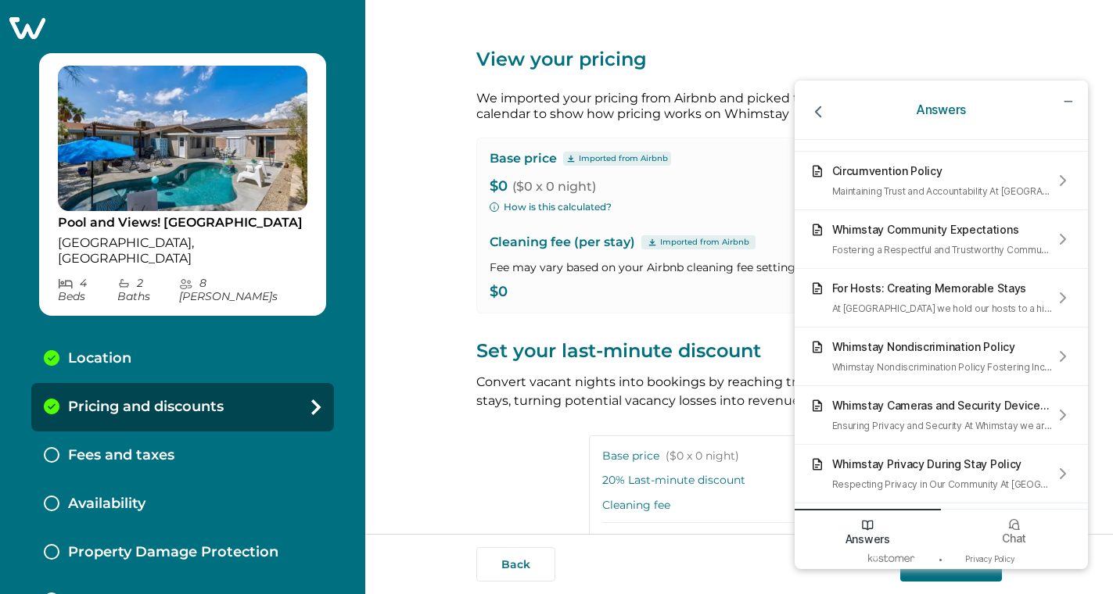
click at [630, 161] on p "Imported from Airbnb" at bounding box center [623, 159] width 89 height 13
drag, startPoint x: 1064, startPoint y: 99, endPoint x: 1848, endPoint y: 170, distance: 787.7
click at [1064, 99] on icon "minimize chat widget" at bounding box center [1068, 101] width 14 height 14
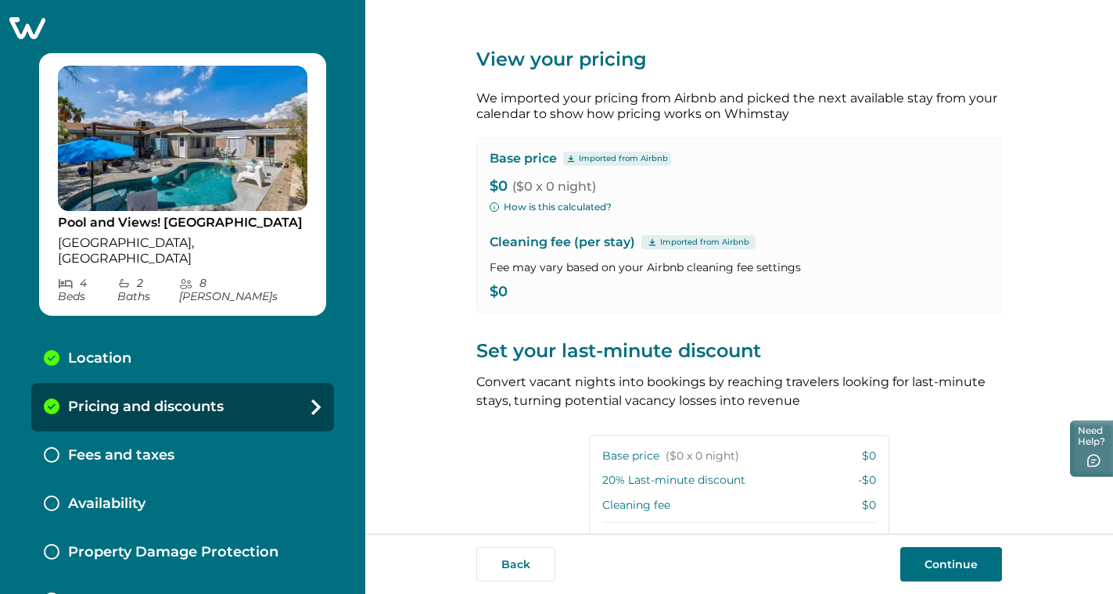
click at [498, 185] on p "$0 ($0 x 0 night)" at bounding box center [739, 187] width 499 height 16
drag, startPoint x: 507, startPoint y: 185, endPoint x: 489, endPoint y: 184, distance: 18.0
click at [490, 184] on p "$0 ($0 x 0 night)" at bounding box center [739, 187] width 499 height 16
click at [492, 186] on p "$0 ($0 x 0 night)" at bounding box center [739, 187] width 499 height 16
click at [594, 160] on p "Imported from Airbnb" at bounding box center [623, 159] width 89 height 13
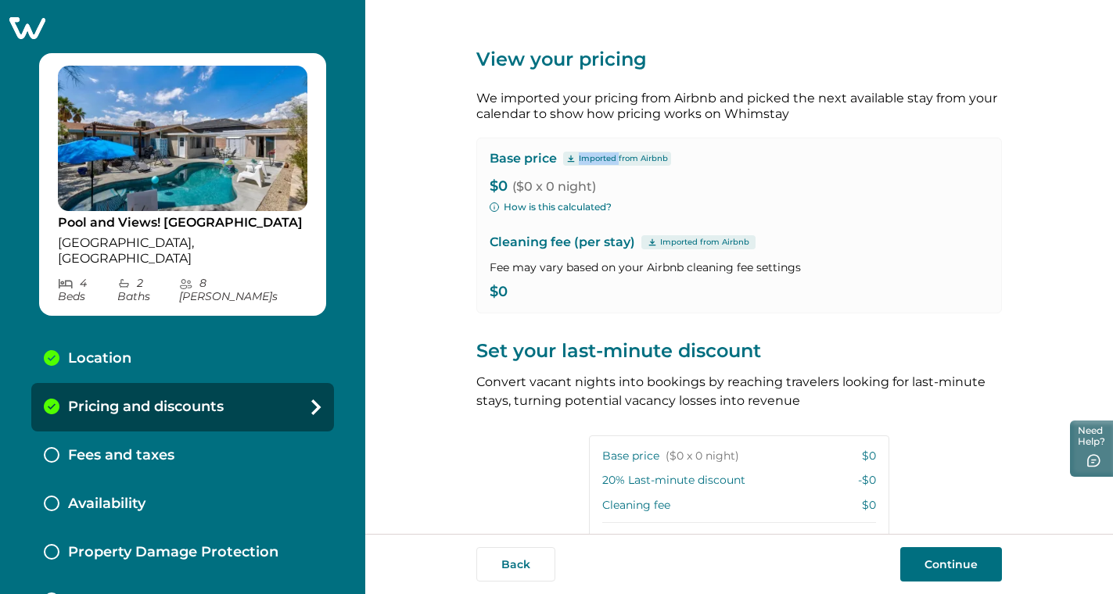
click at [594, 160] on p "Imported from Airbnb" at bounding box center [623, 159] width 89 height 13
click at [693, 239] on p "Imported from Airbnb" at bounding box center [704, 242] width 89 height 13
click at [695, 239] on p "Imported from Airbnb" at bounding box center [704, 242] width 89 height 13
